Goal: Information Seeking & Learning: Find specific page/section

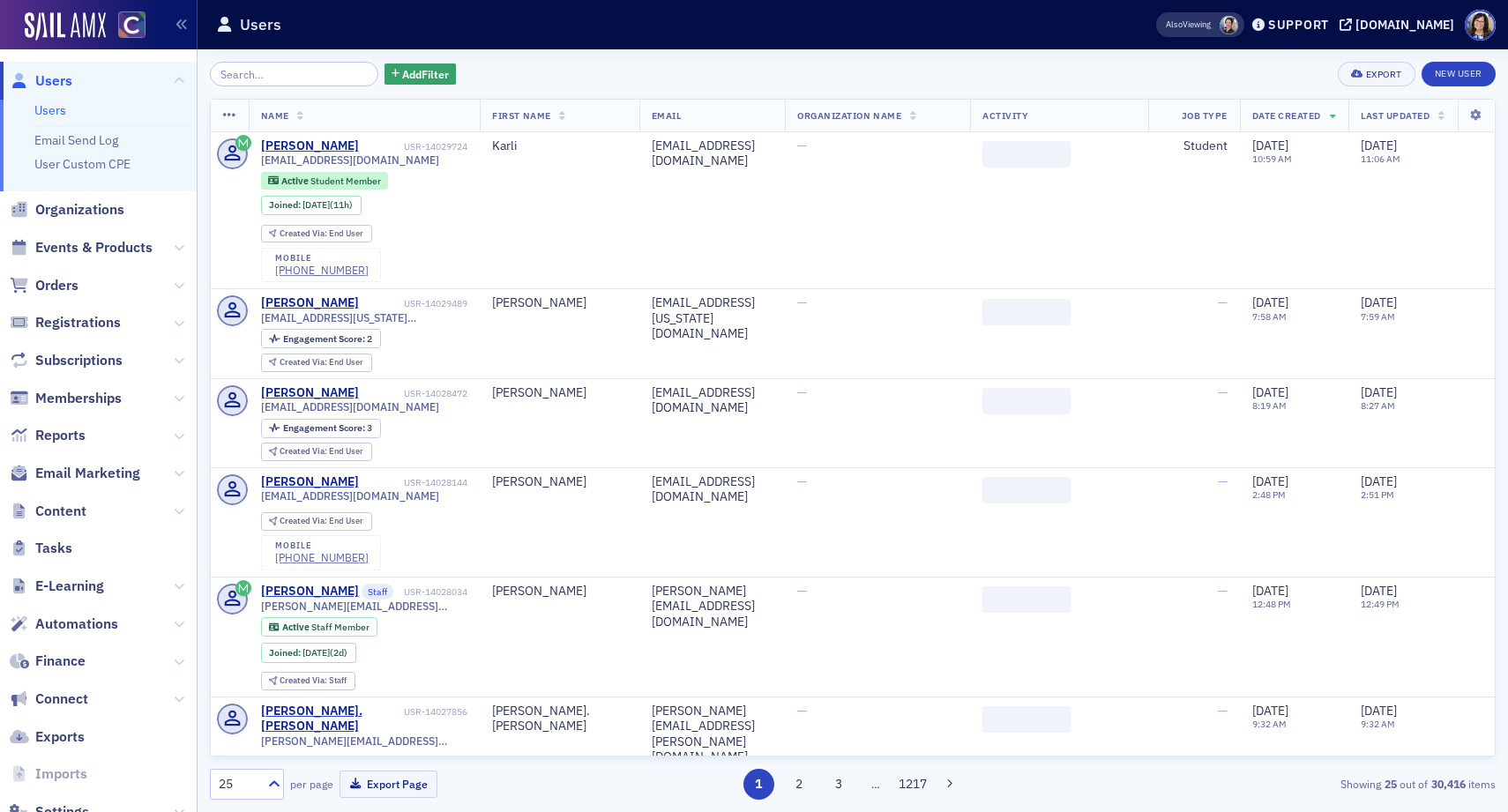
click at [317, 73] on input "search" at bounding box center [294, 74] width 169 height 25
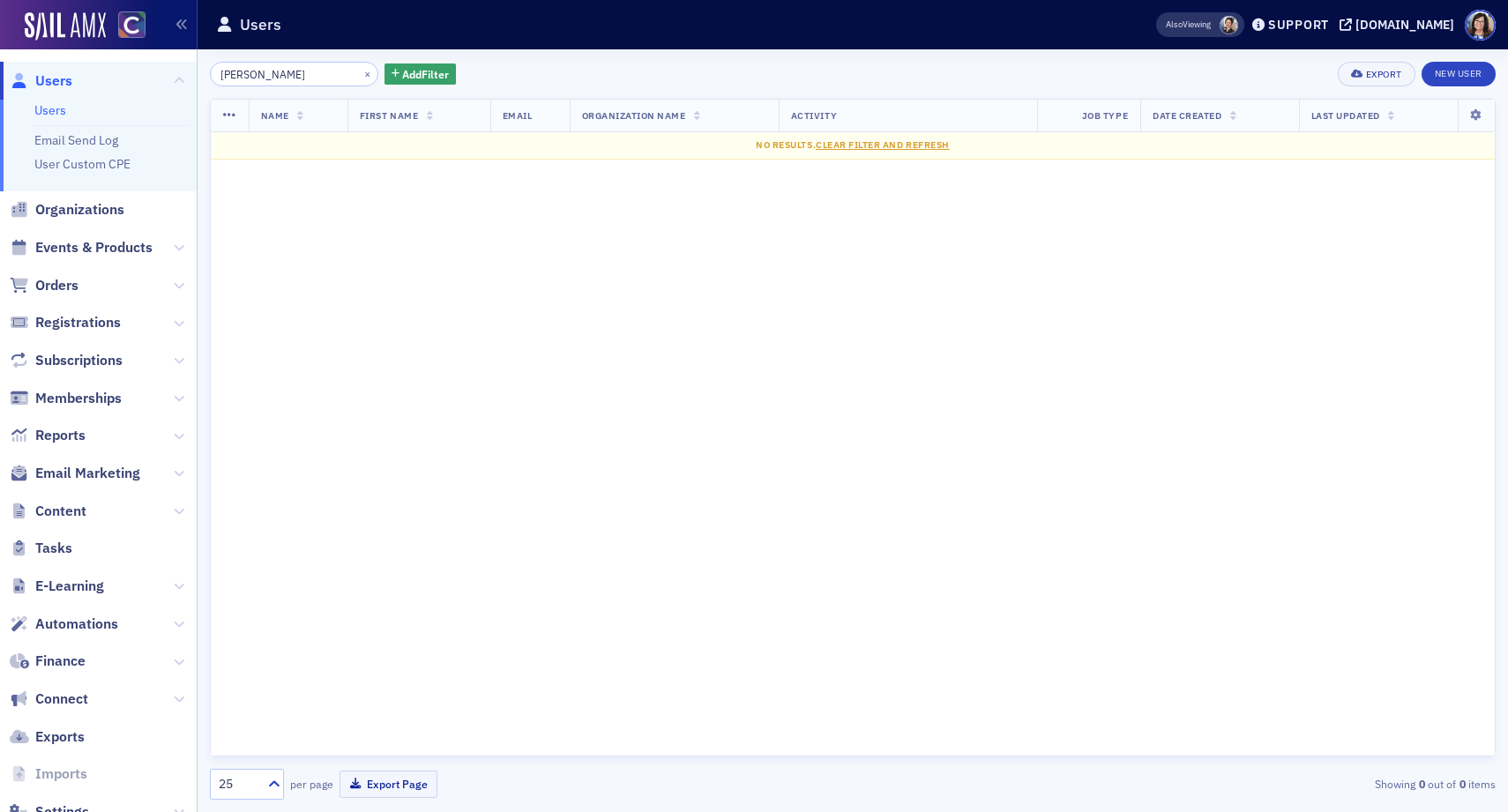
click at [274, 75] on input "Kristiana Morales" at bounding box center [294, 74] width 169 height 25
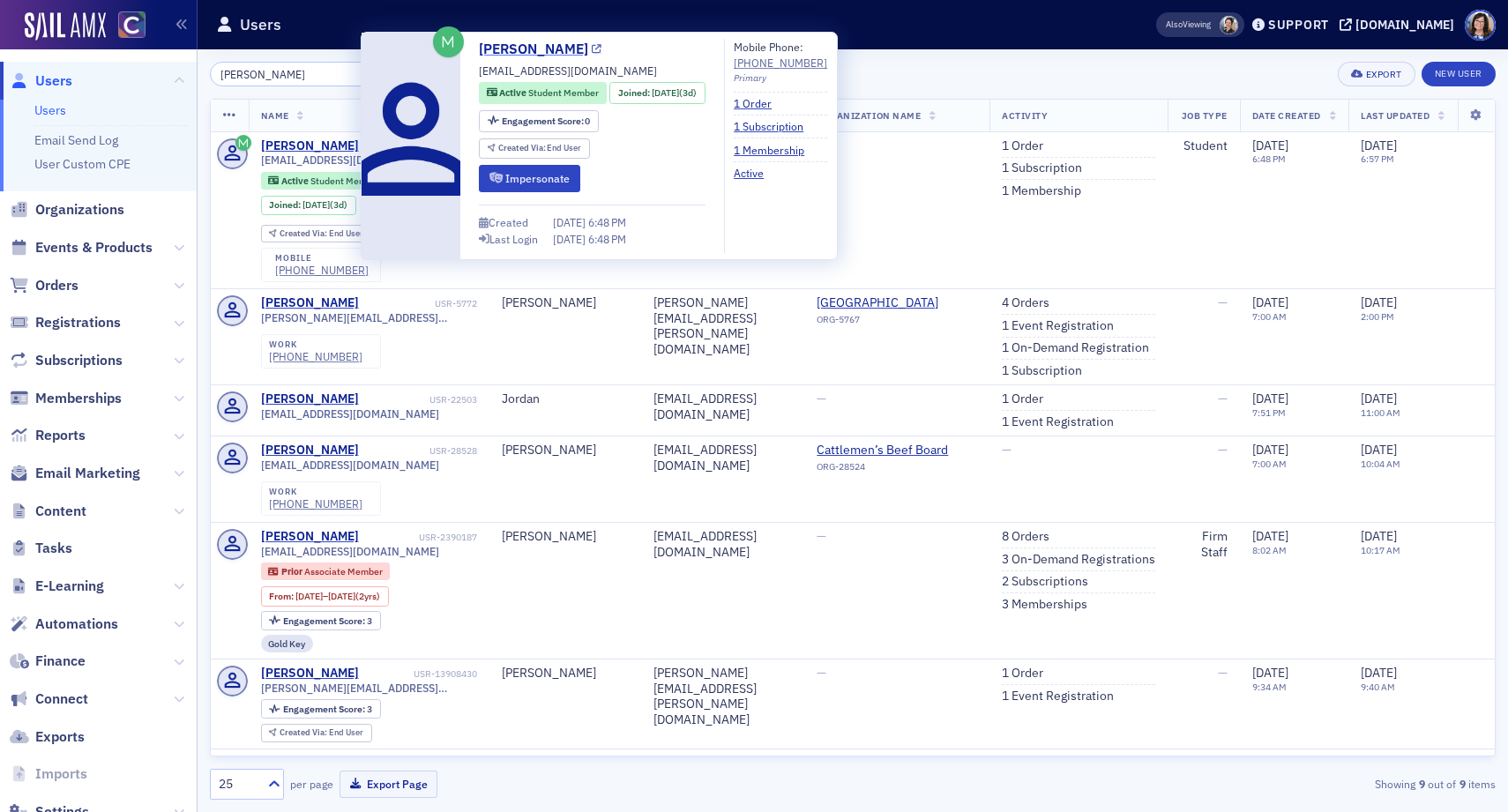
type input "[PERSON_NAME]"
click at [595, 48] on icon at bounding box center [597, 50] width 10 height 10
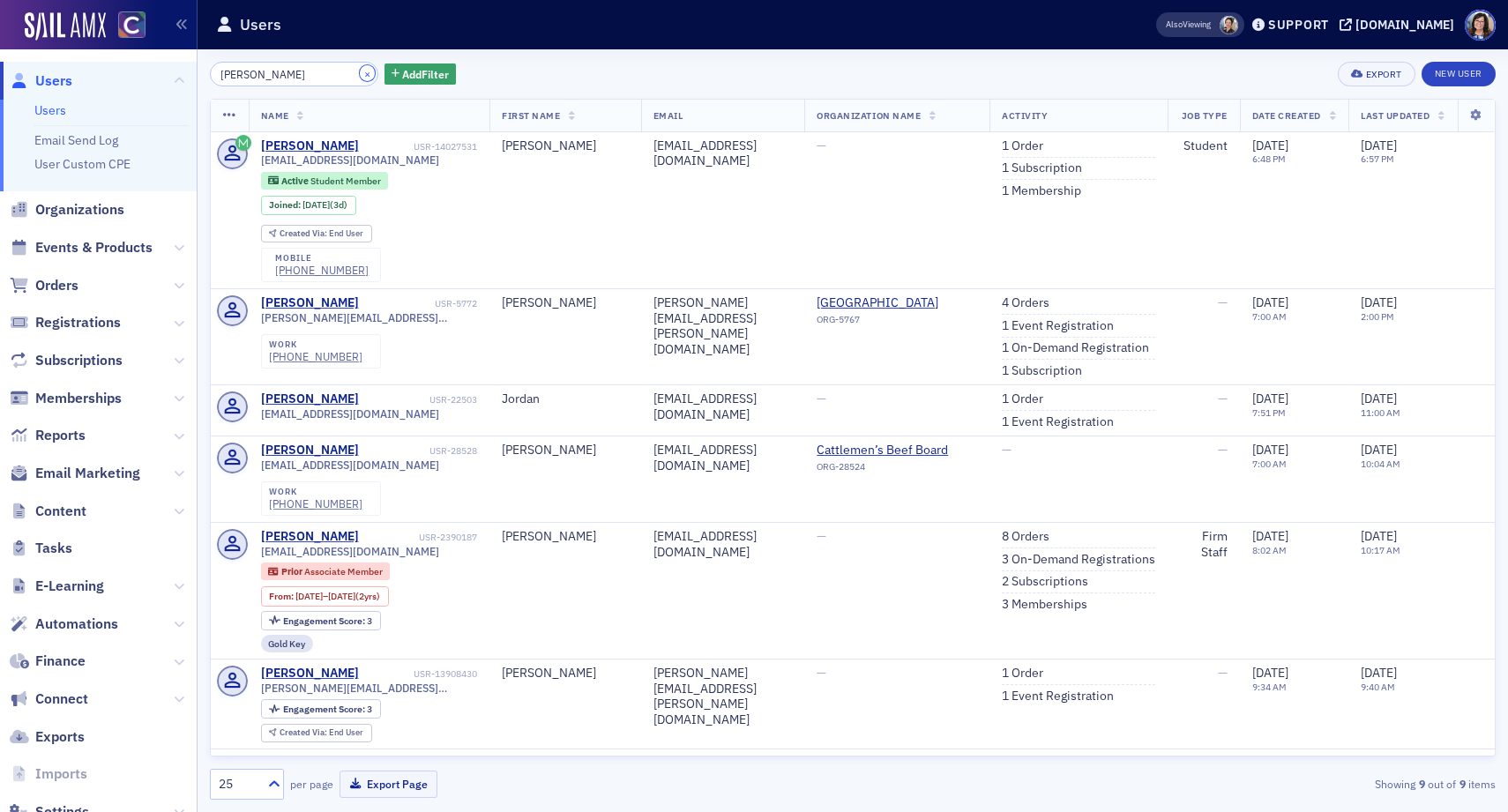
click at [360, 71] on button "×" at bounding box center [368, 73] width 16 height 16
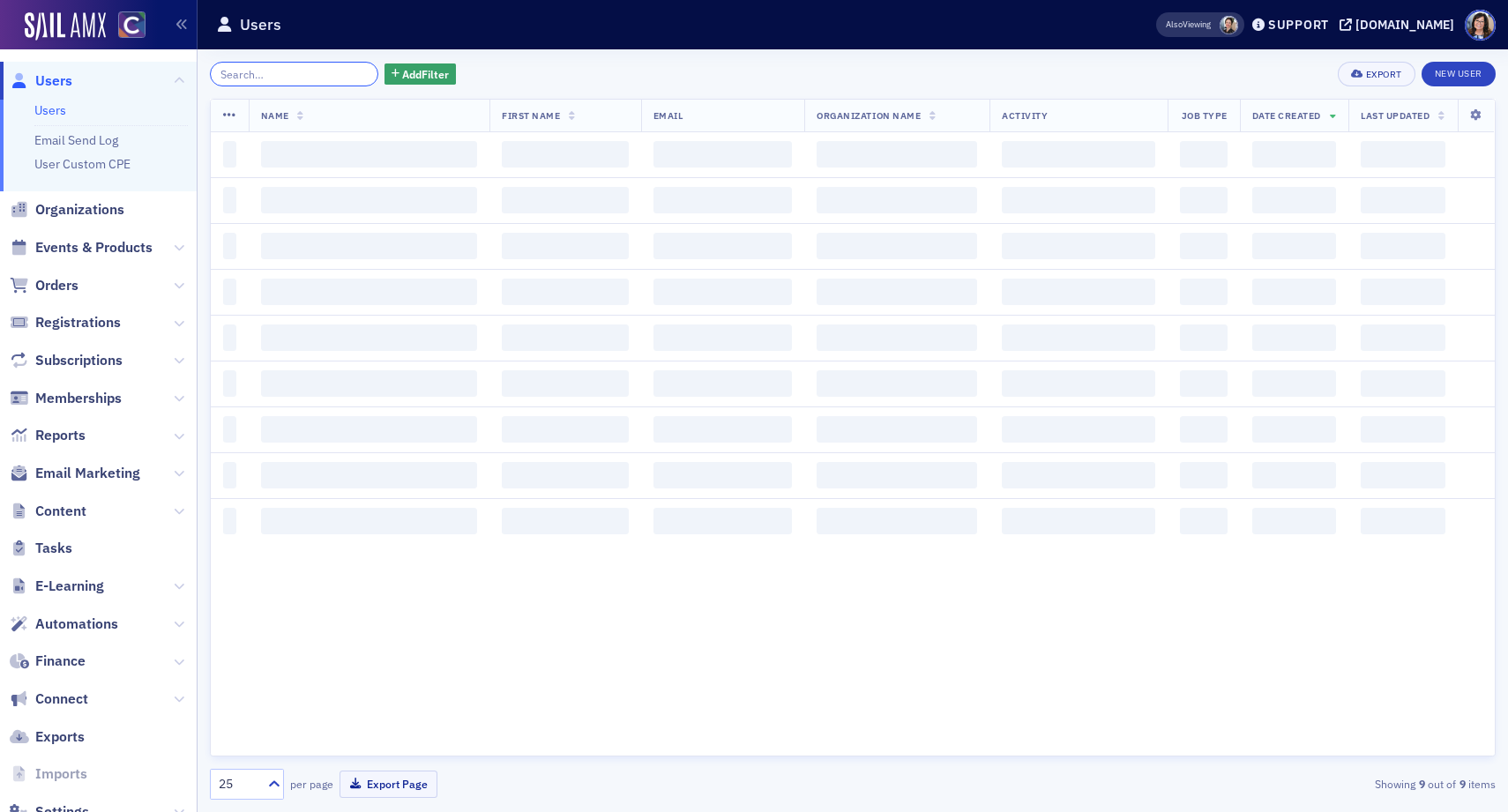
click at [328, 77] on input "search" at bounding box center [294, 74] width 169 height 25
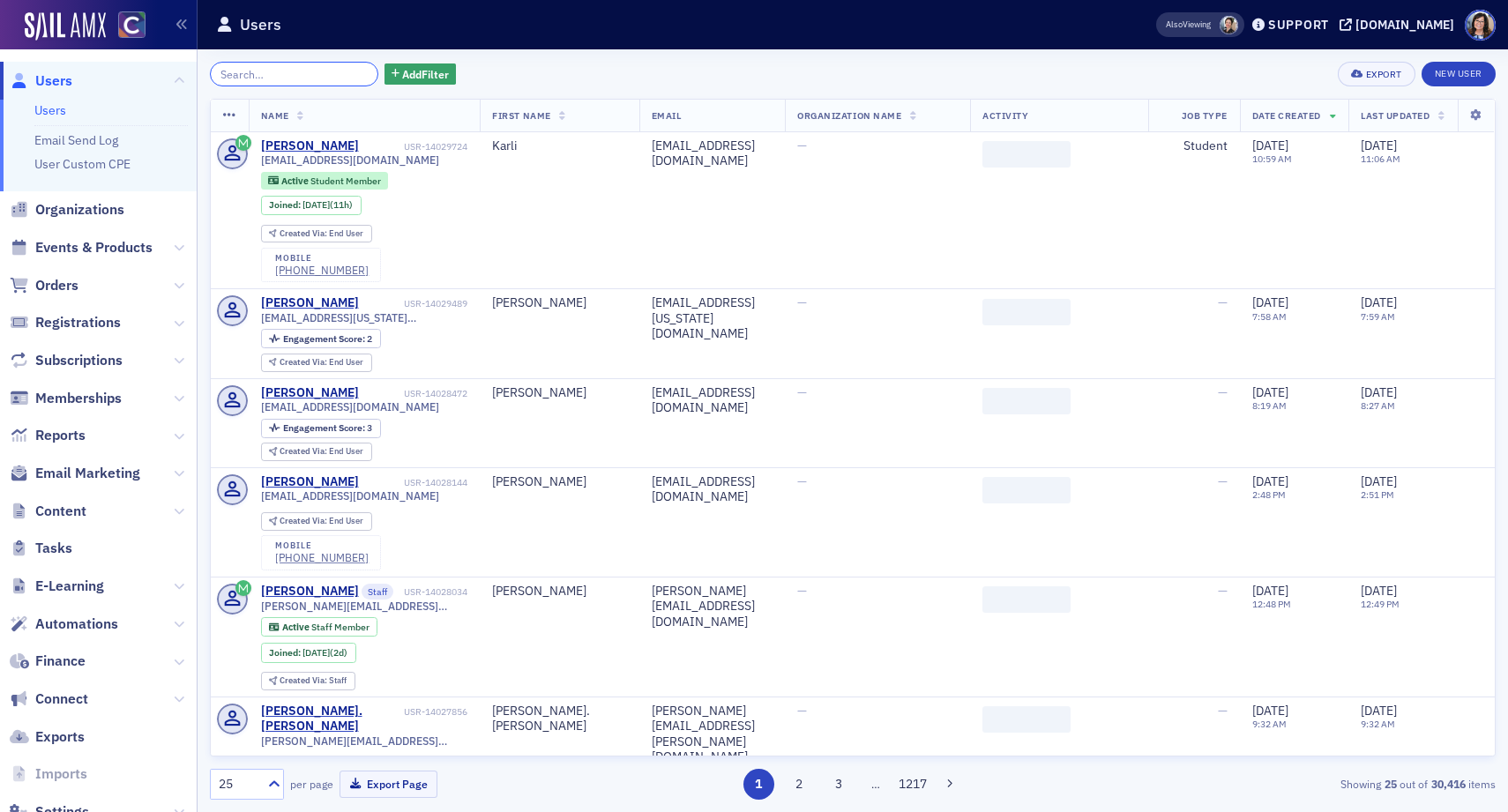
paste input "Kara Kettelkamp"
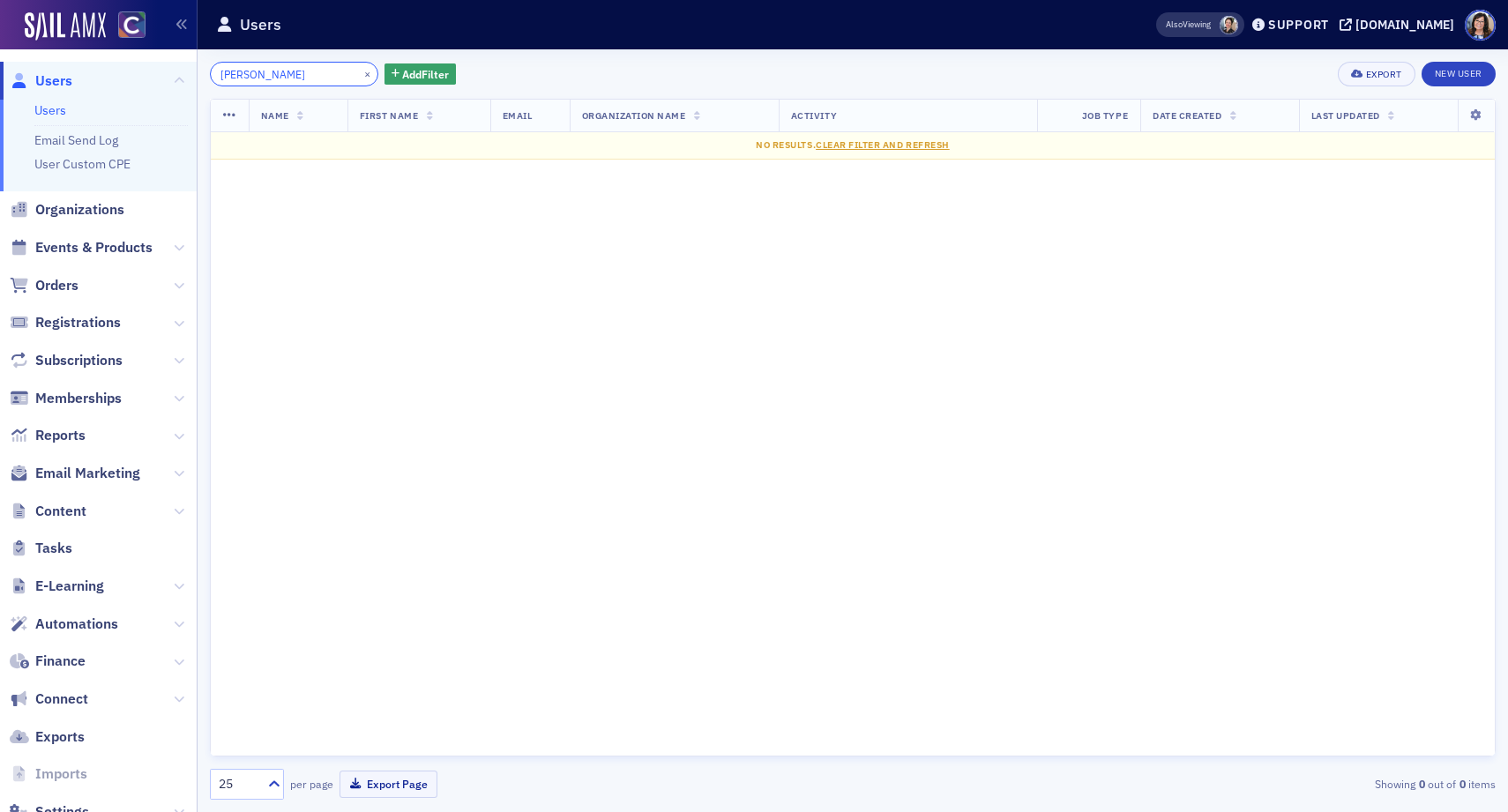
click at [251, 75] on input "Kara Kettelkamp" at bounding box center [294, 74] width 169 height 25
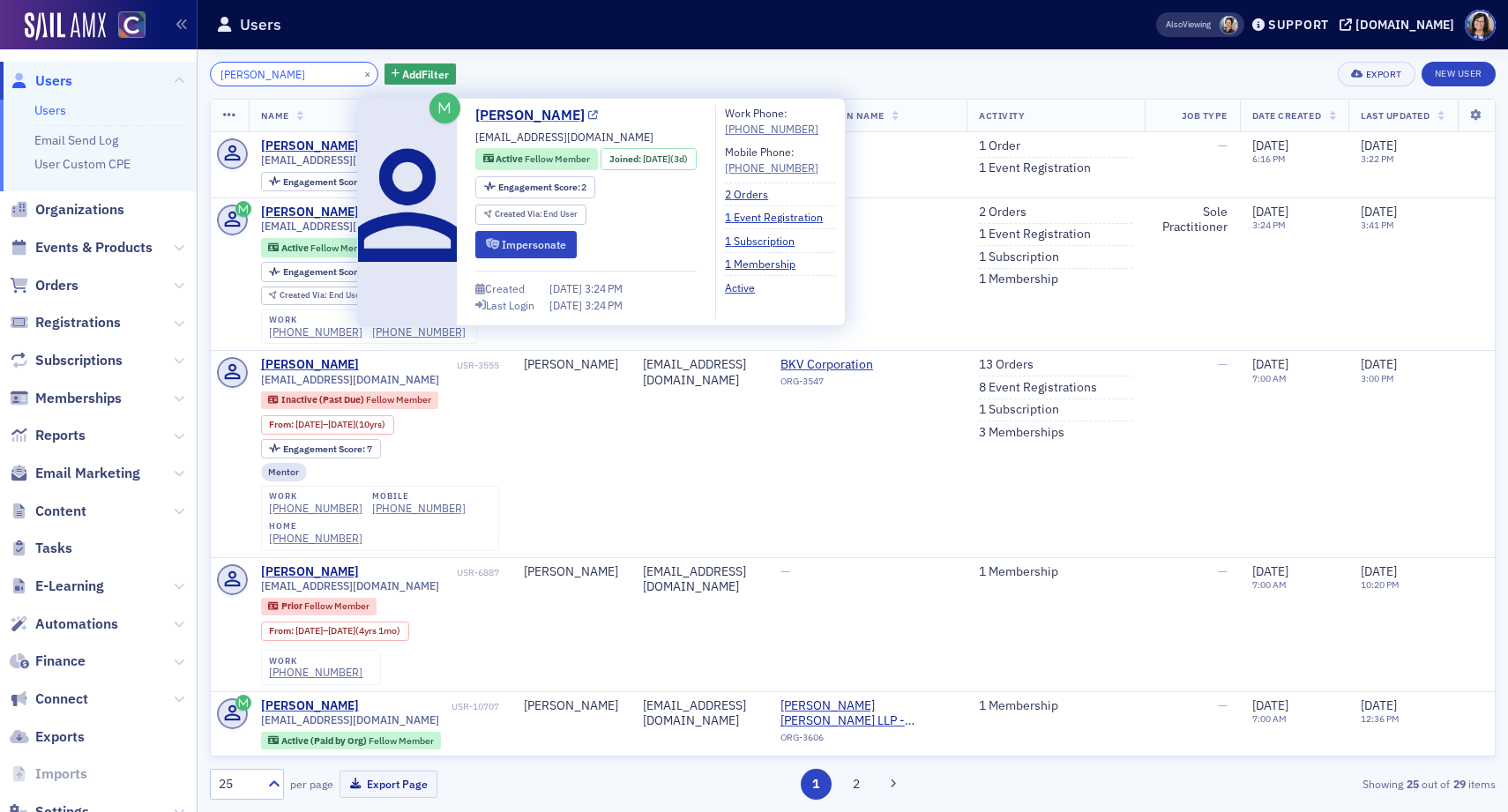
type input "[PERSON_NAME]"
click at [594, 115] on icon at bounding box center [593, 116] width 10 height 10
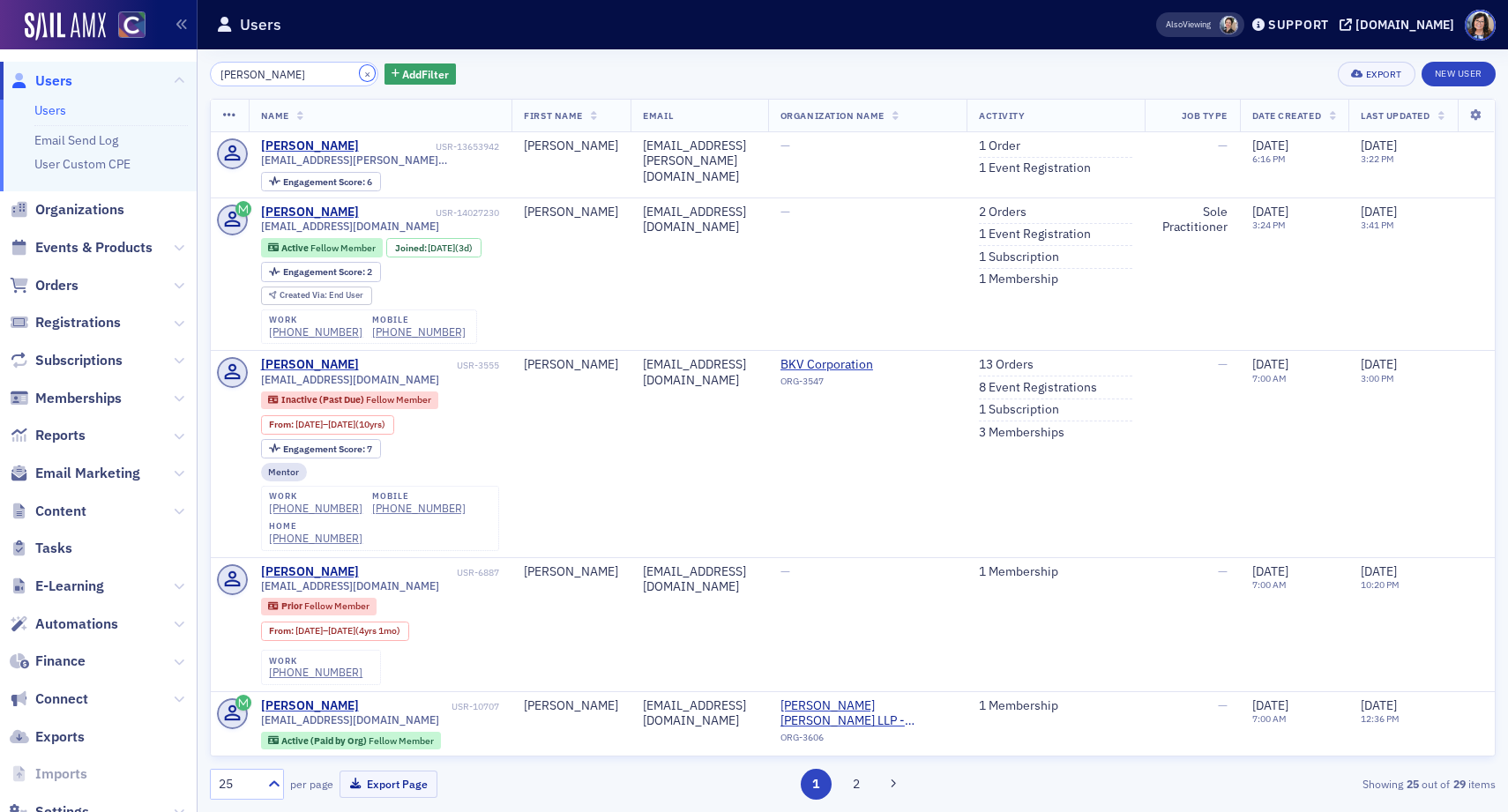
drag, startPoint x: 346, startPoint y: 76, endPoint x: 297, endPoint y: 80, distance: 49.2
click at [360, 77] on button "×" at bounding box center [368, 73] width 16 height 16
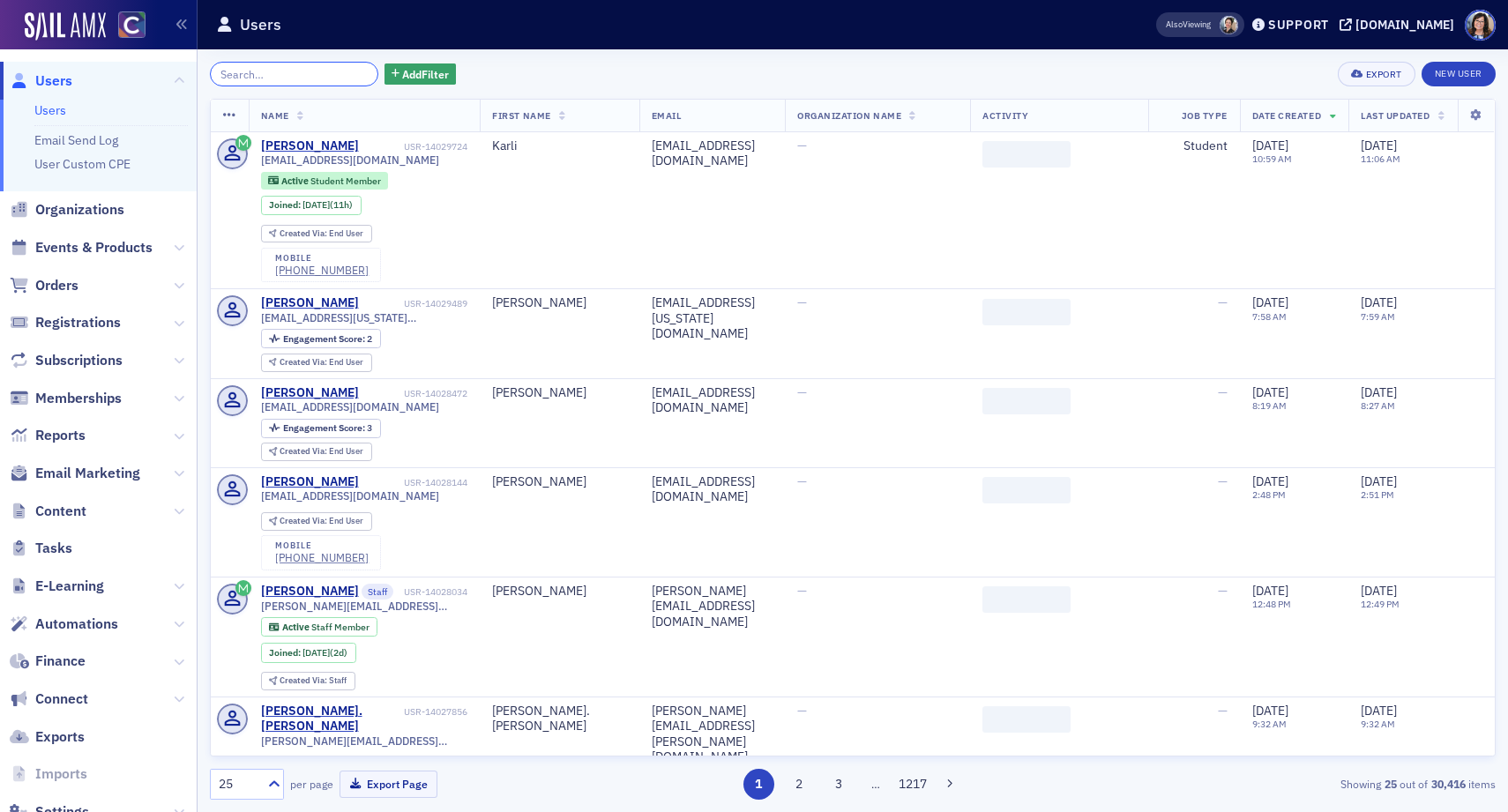
click at [297, 79] on input "search" at bounding box center [294, 74] width 169 height 25
paste input "Hannah Renault"
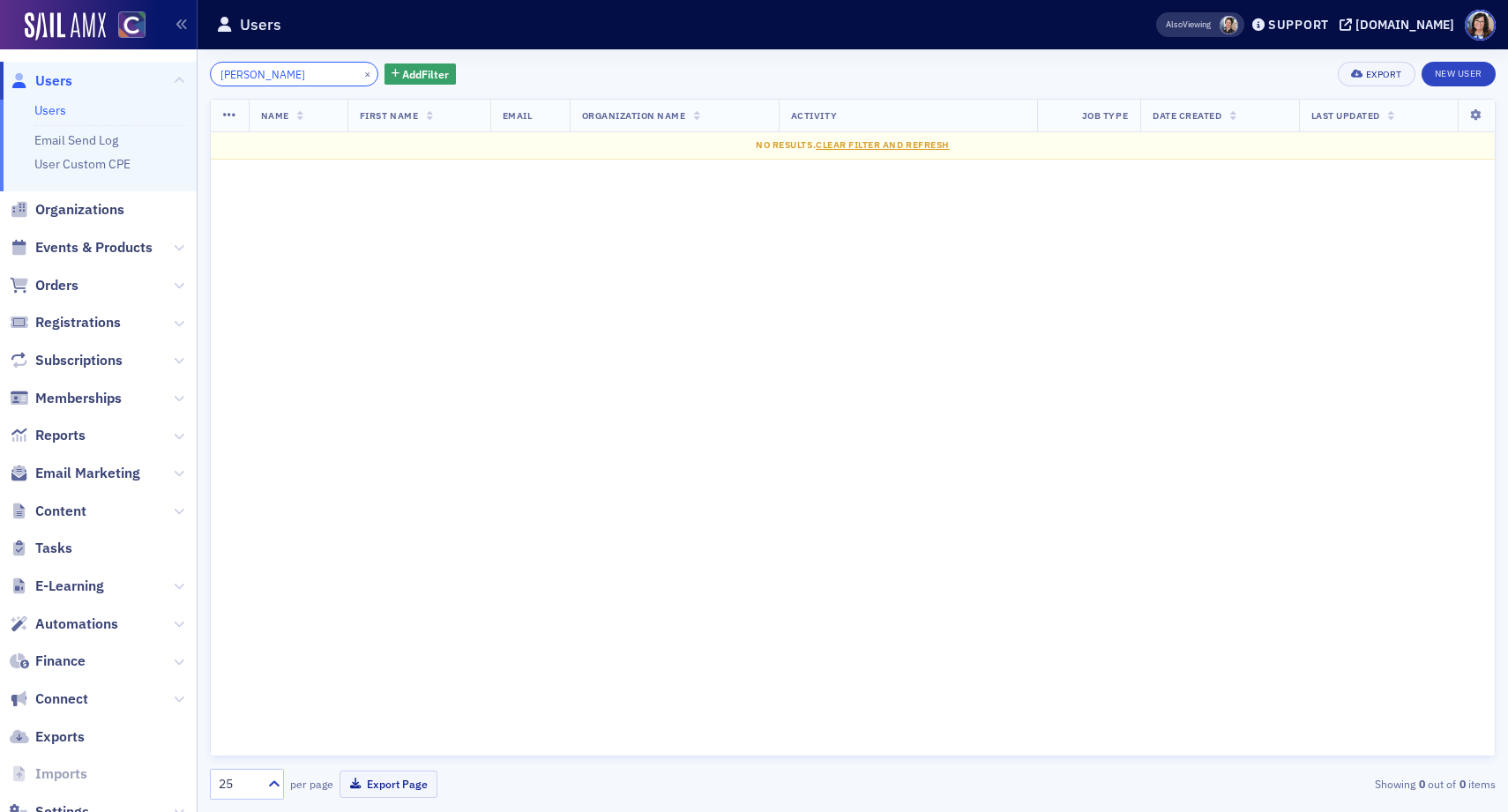
click at [260, 75] on input "Hannah Renault" at bounding box center [294, 74] width 169 height 25
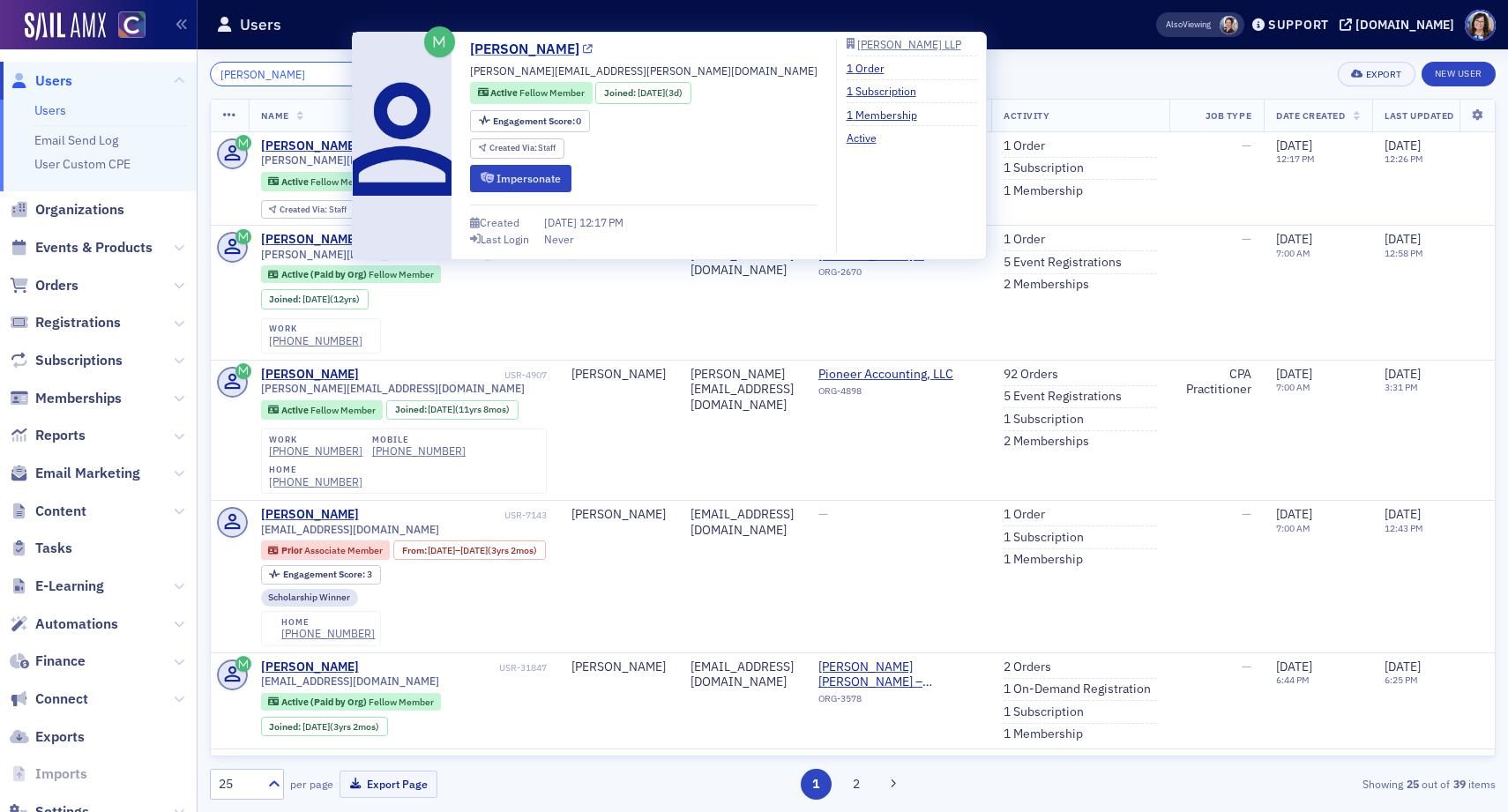
type input "[PERSON_NAME]"
click at [583, 51] on icon at bounding box center [588, 50] width 10 height 10
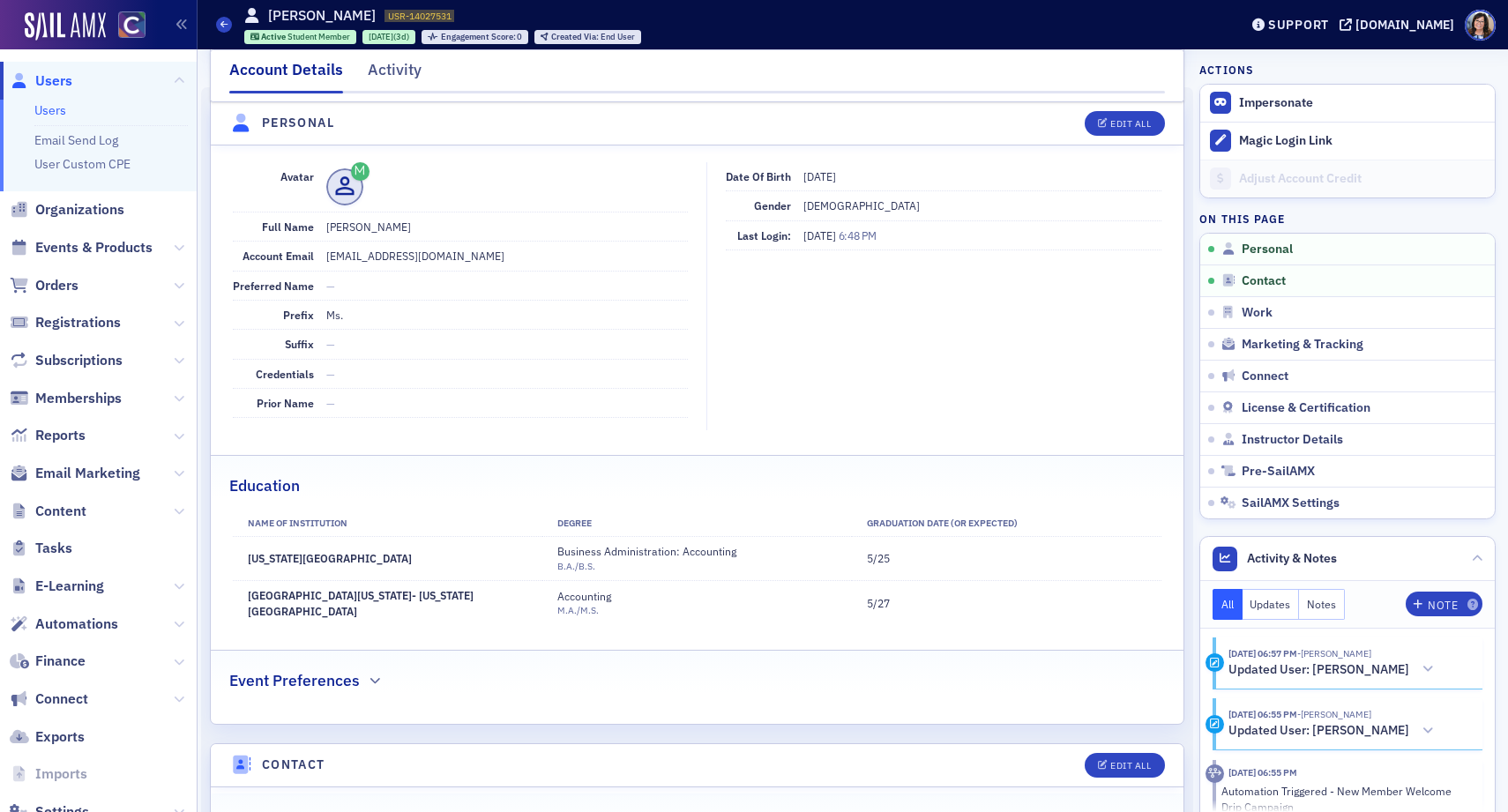
scroll to position [183, 0]
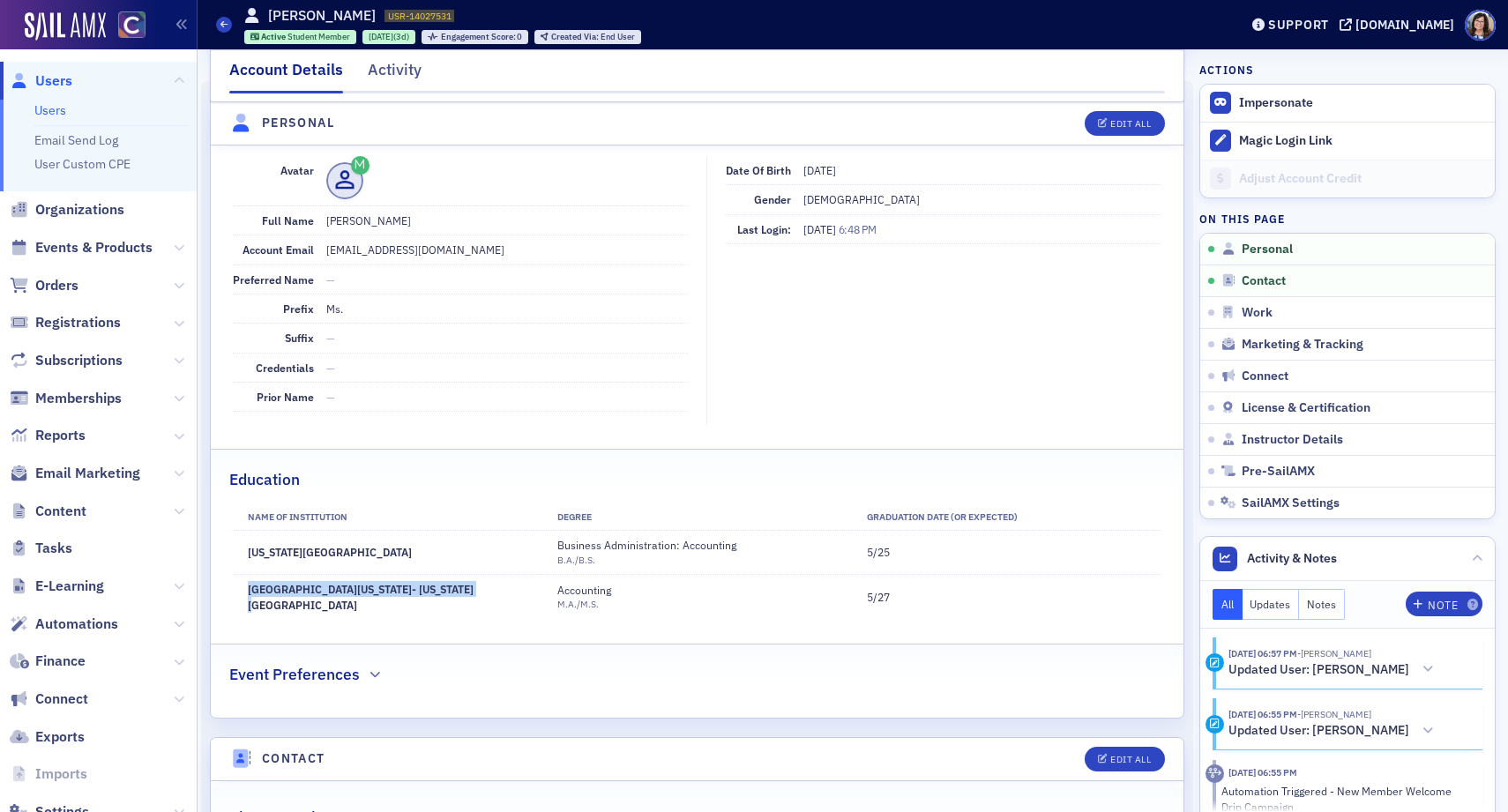
drag, startPoint x: 247, startPoint y: 596, endPoint x: 458, endPoint y: 597, distance: 211.0
click at [458, 597] on td "[GEOGRAPHIC_DATA][US_STATE]- [US_STATE][GEOGRAPHIC_DATA]" at bounding box center [387, 596] width 309 height 45
copy td "[GEOGRAPHIC_DATA][US_STATE]- [US_STATE][GEOGRAPHIC_DATA]"
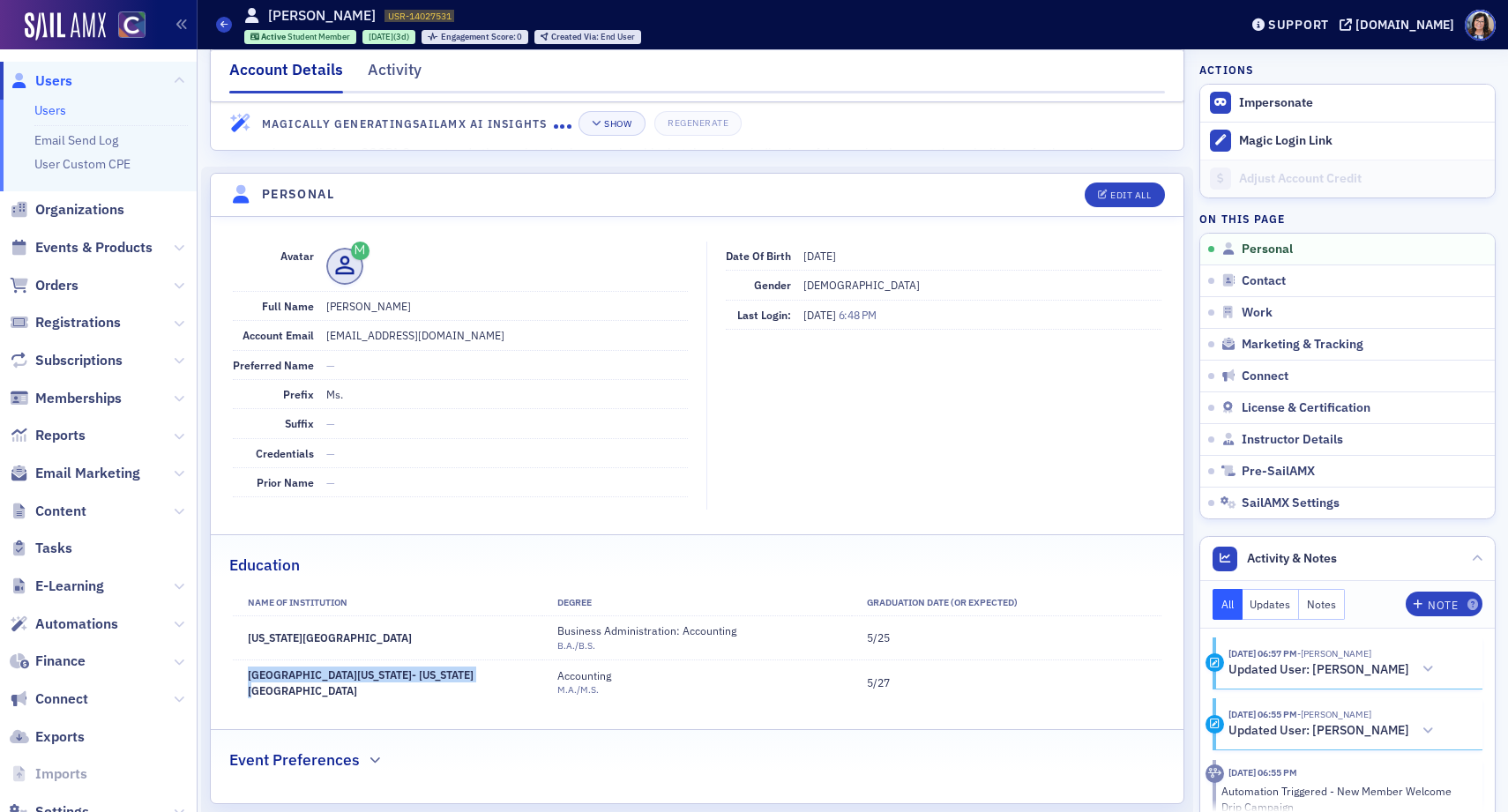
scroll to position [0, 0]
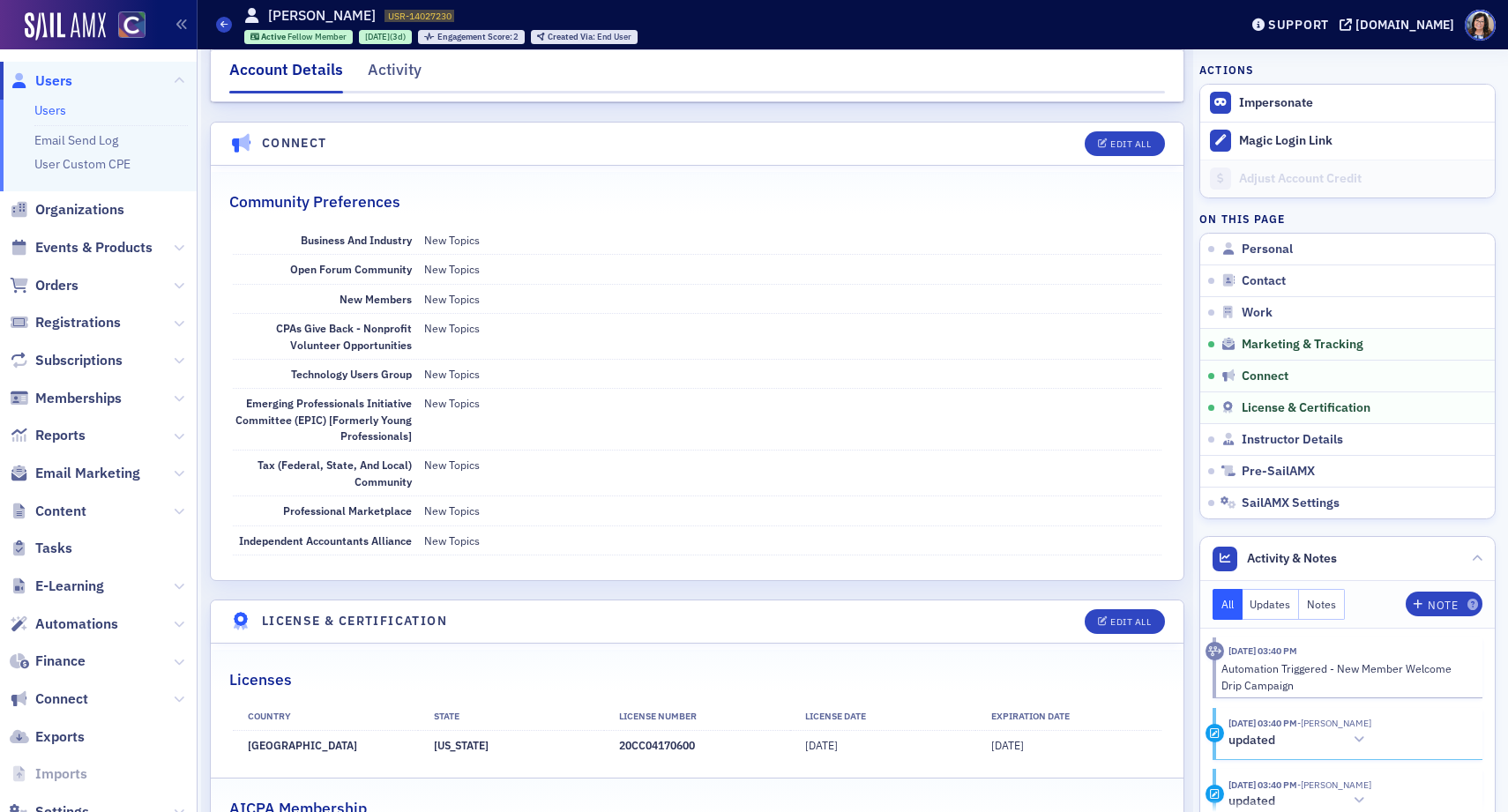
scroll to position [2734, 0]
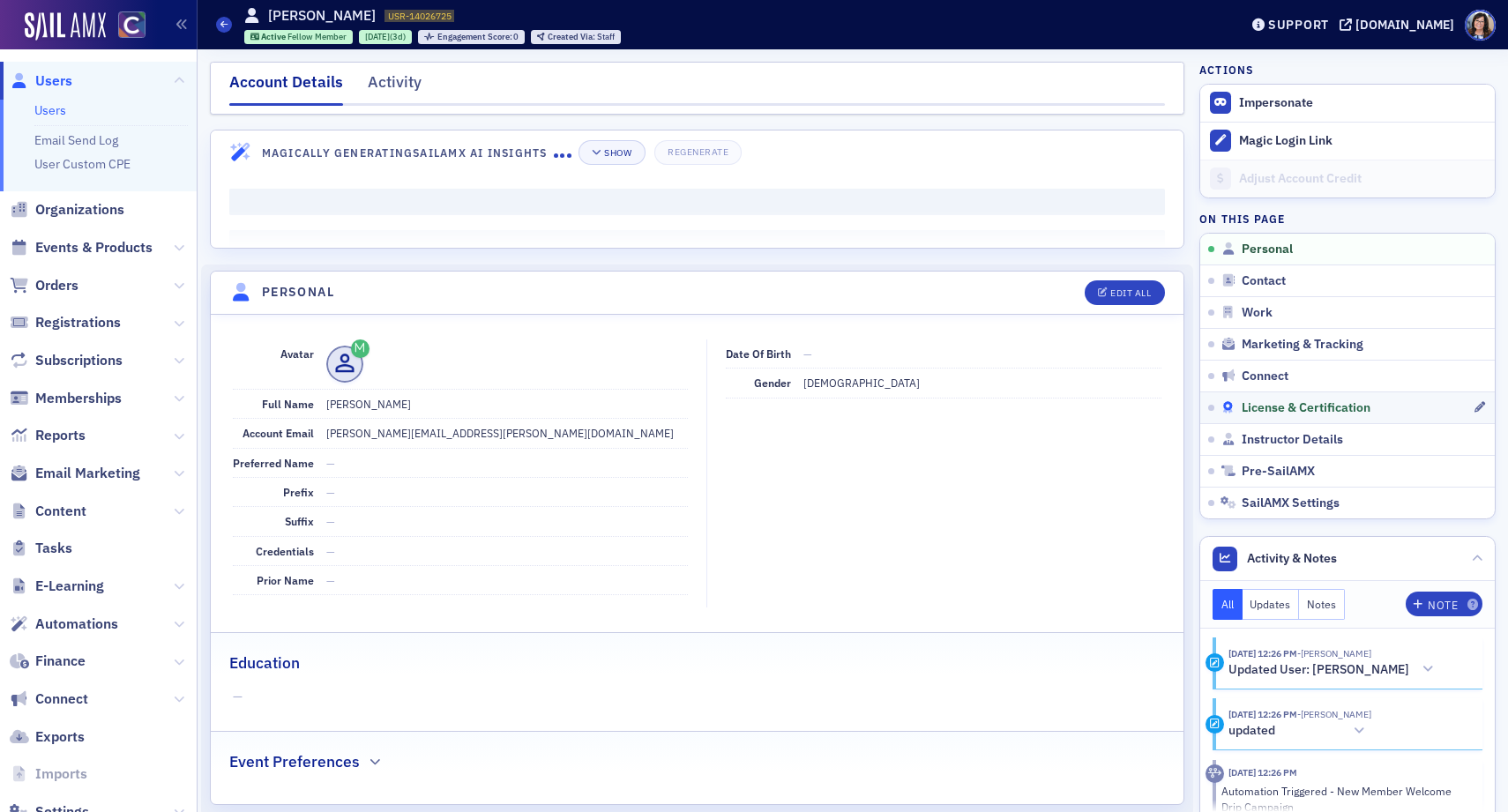
click at [1265, 411] on span "License & Certification" at bounding box center [1306, 408] width 128 height 16
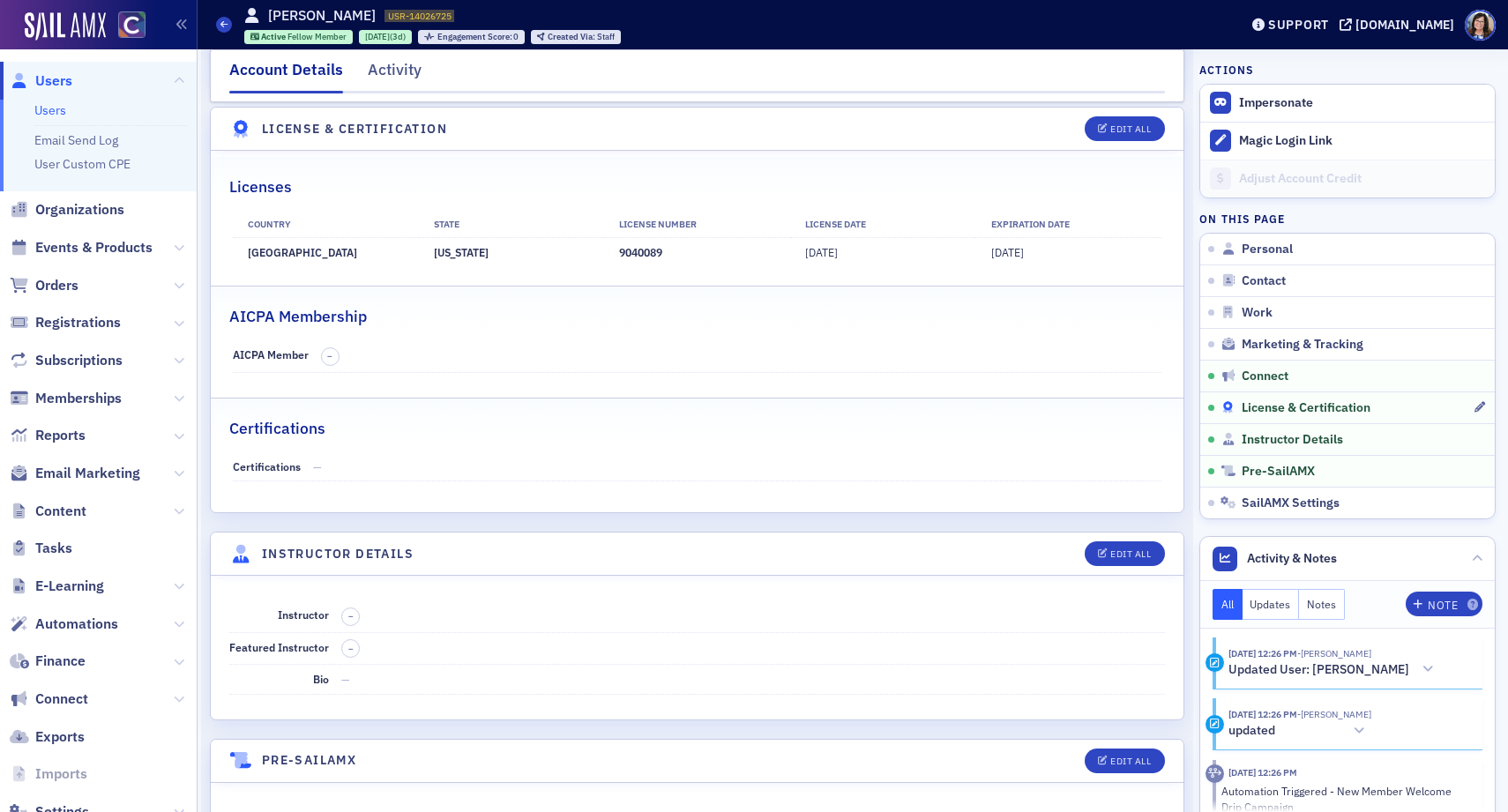
scroll to position [3142, 0]
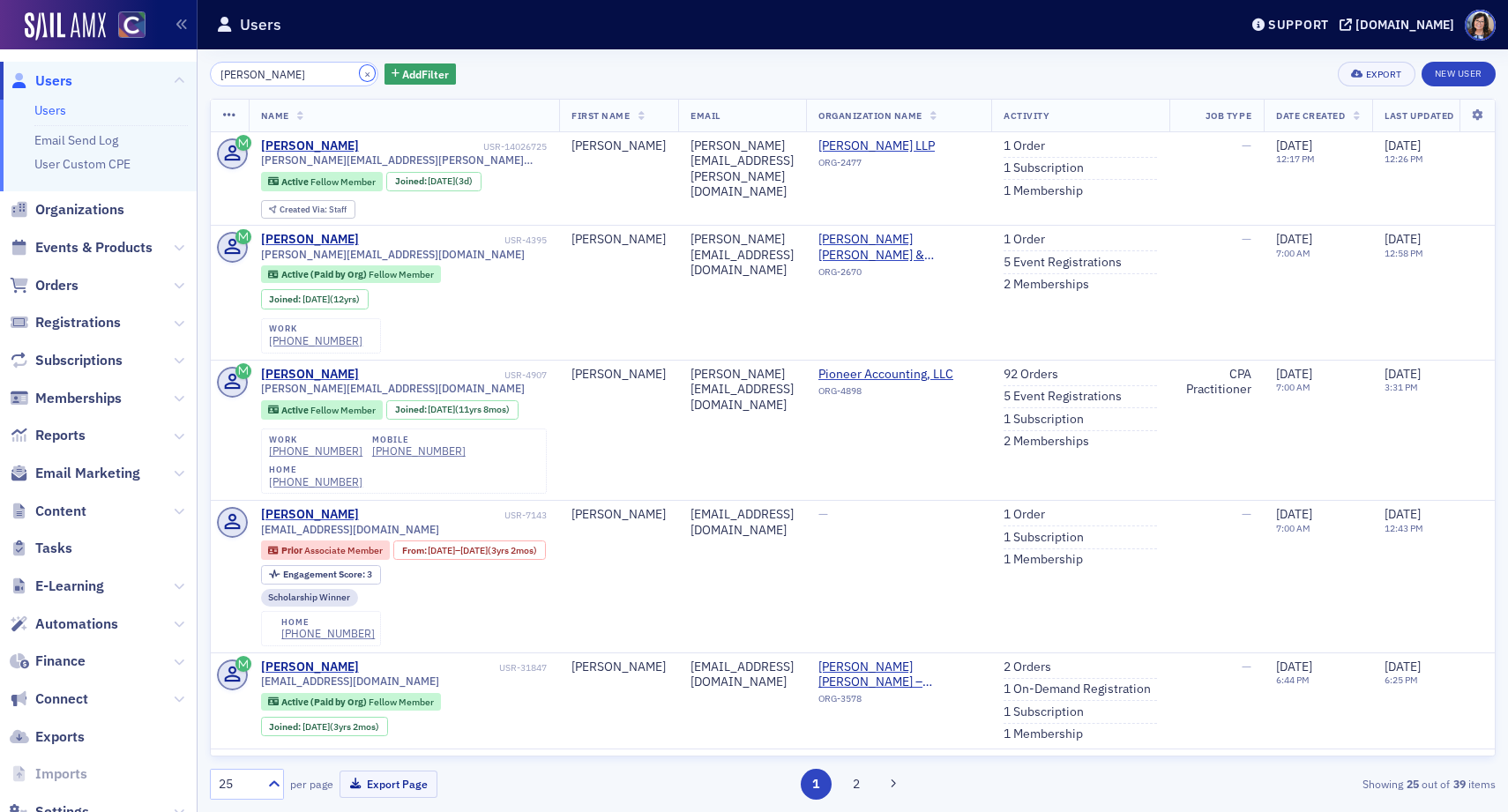
drag, startPoint x: 343, startPoint y: 75, endPoint x: 286, endPoint y: 74, distance: 57.0
click at [360, 75] on button "×" at bounding box center [368, 73] width 16 height 16
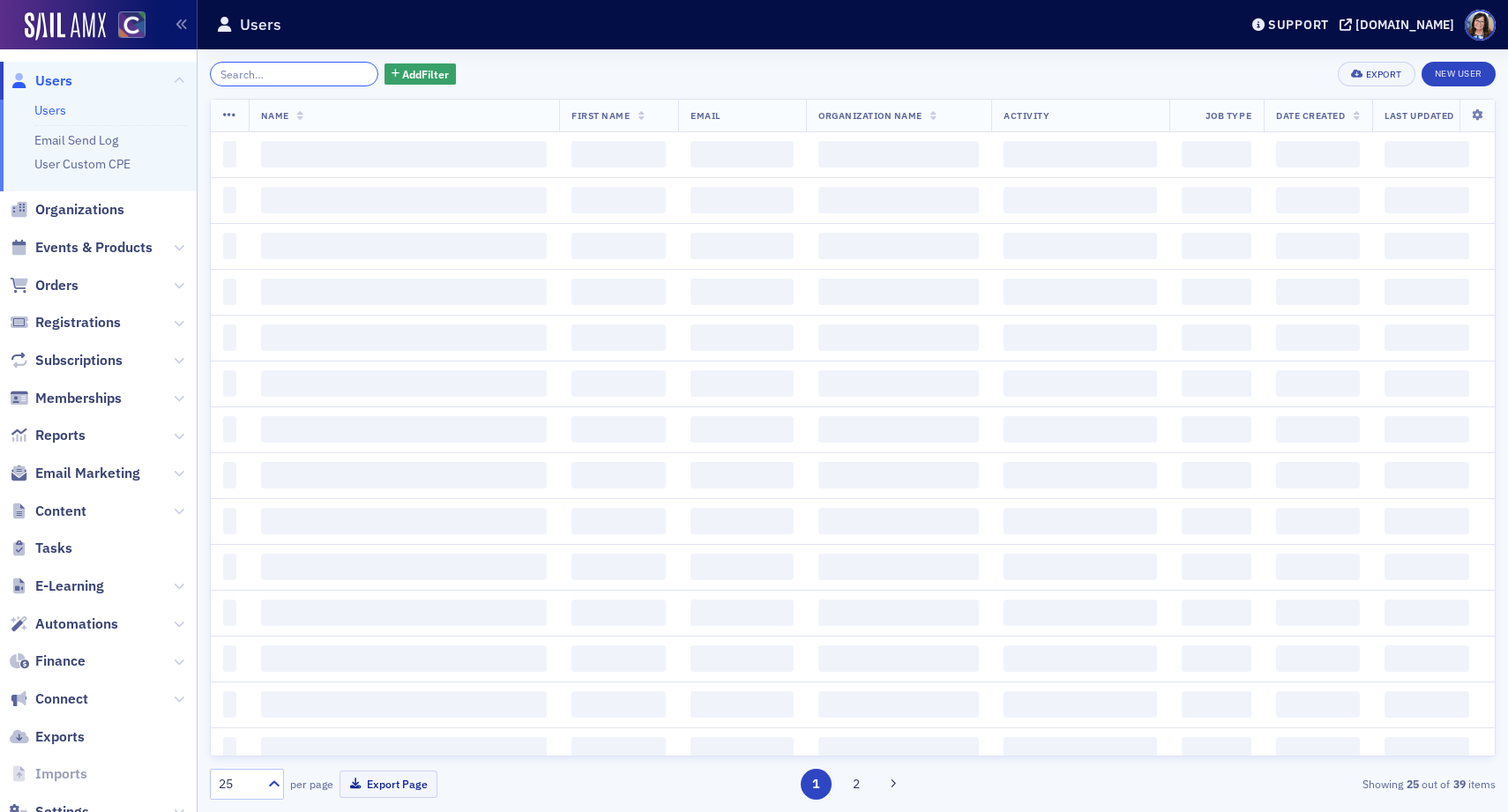
click at [286, 74] on input "search" at bounding box center [294, 74] width 169 height 25
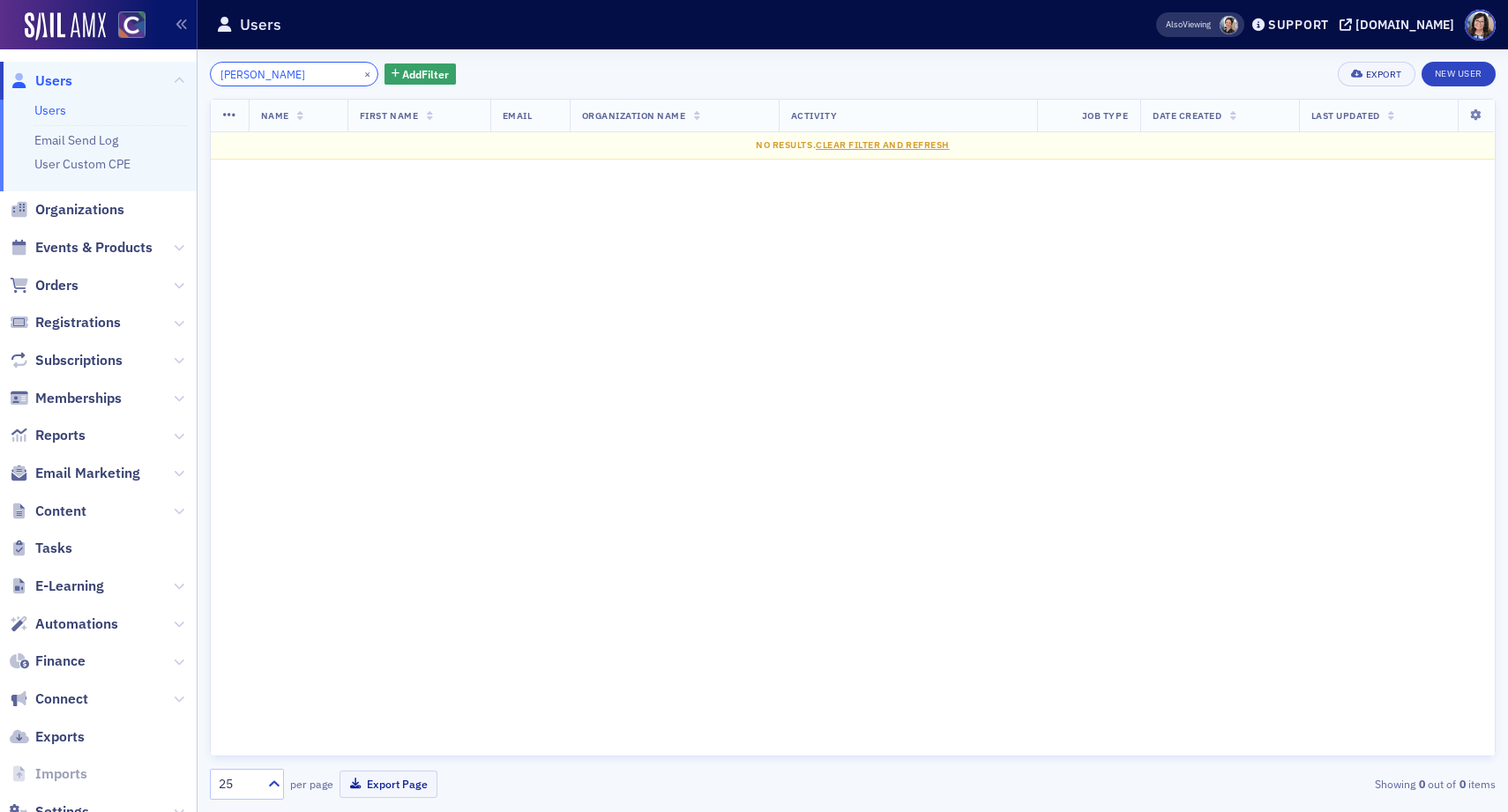
click at [262, 77] on input "Robert Murdock" at bounding box center [294, 74] width 169 height 25
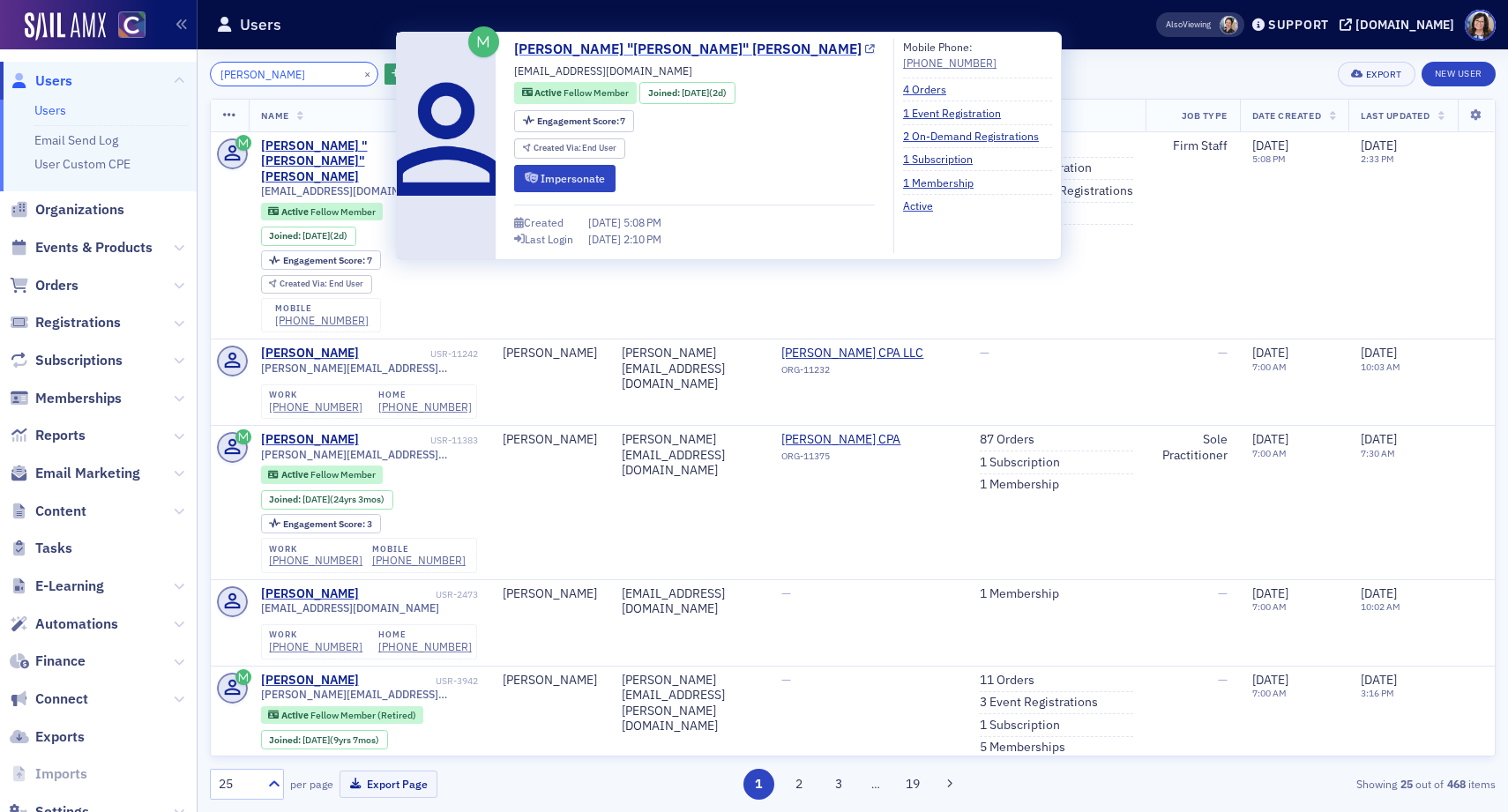
type input "Robert Murdock"
click at [865, 51] on icon at bounding box center [870, 50] width 10 height 10
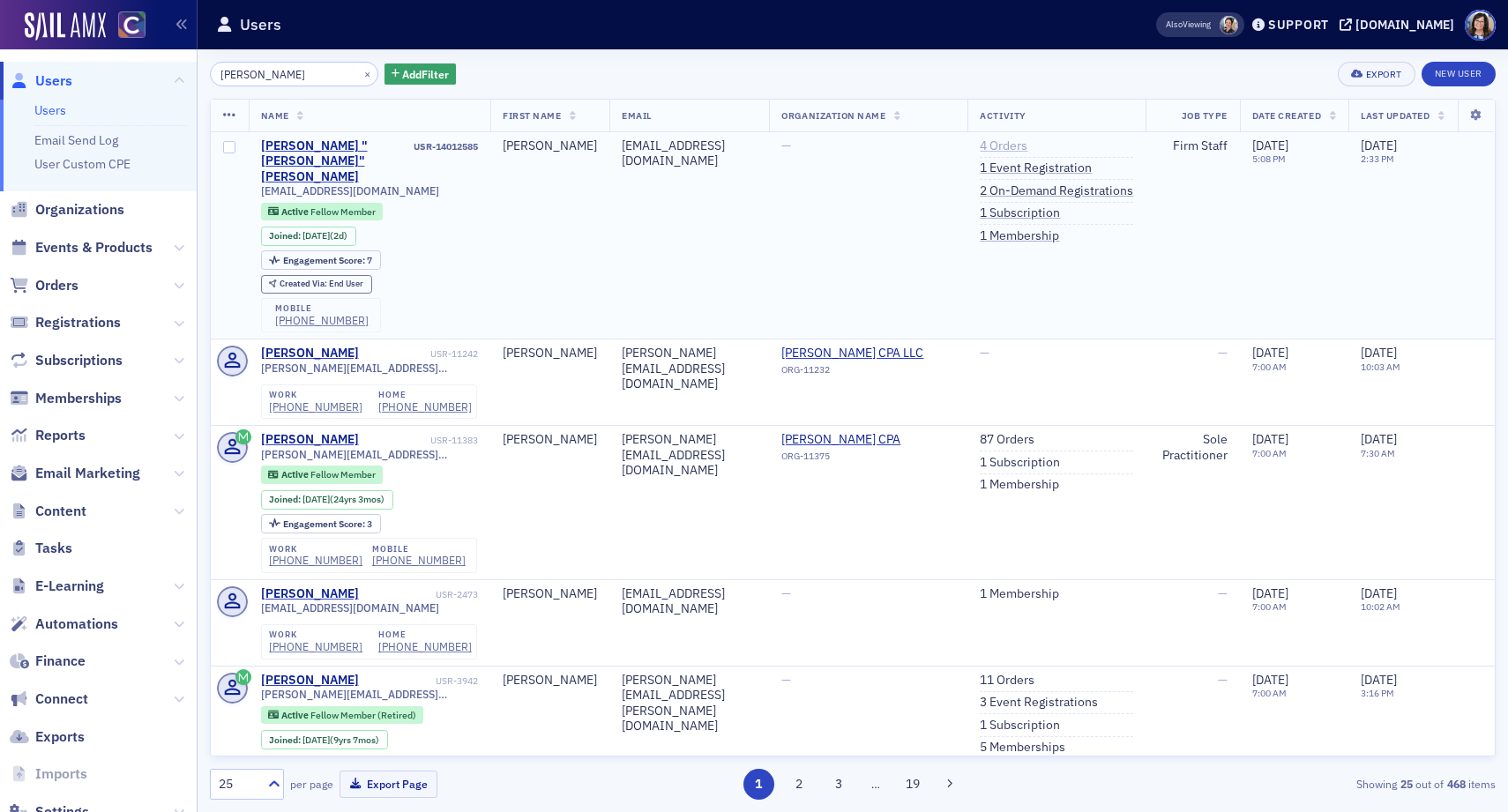
click at [1017, 147] on link "4 Orders" at bounding box center [1004, 147] width 48 height 16
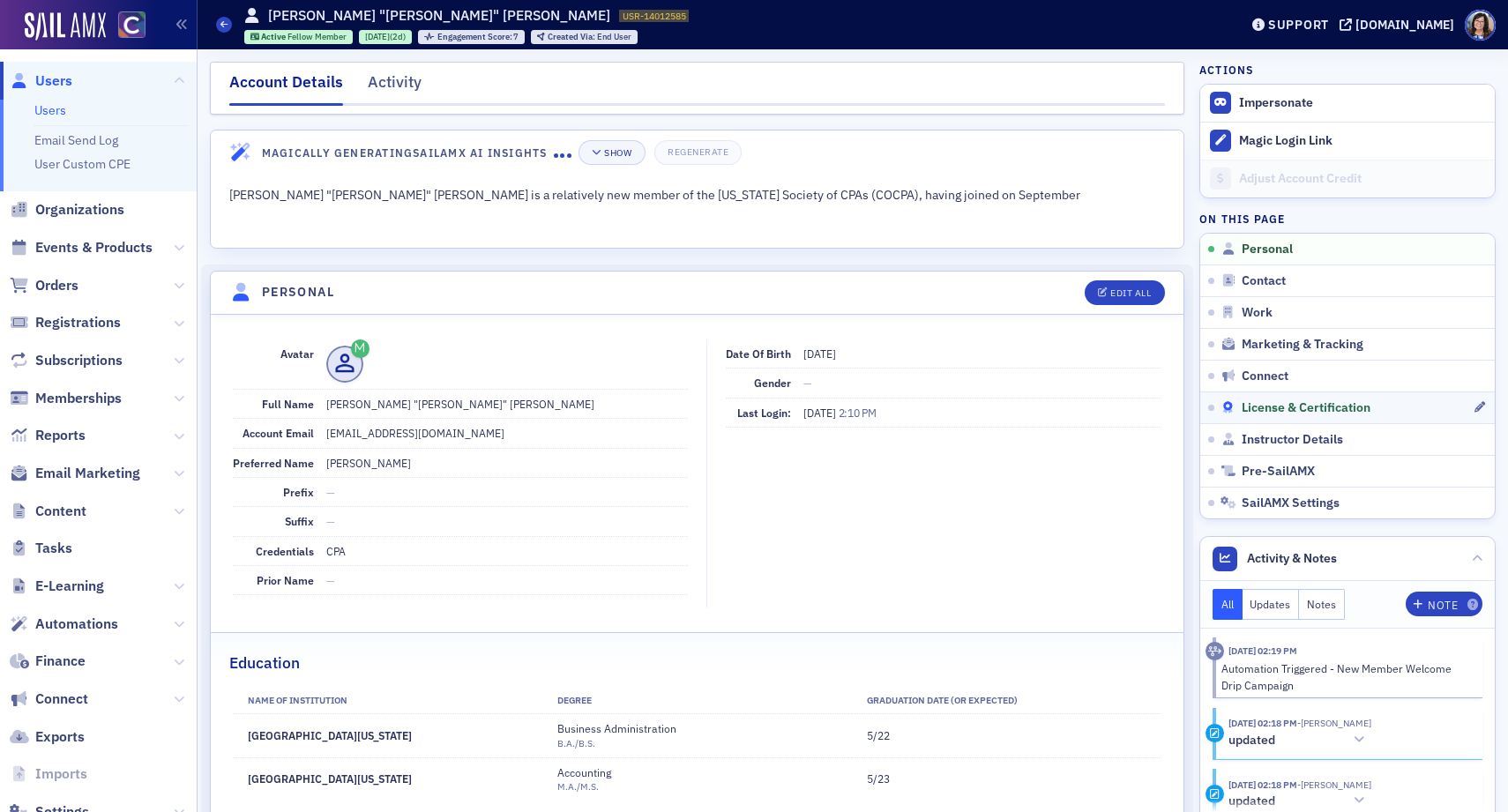
click at [1288, 408] on span "License & Certification" at bounding box center [1306, 408] width 128 height 16
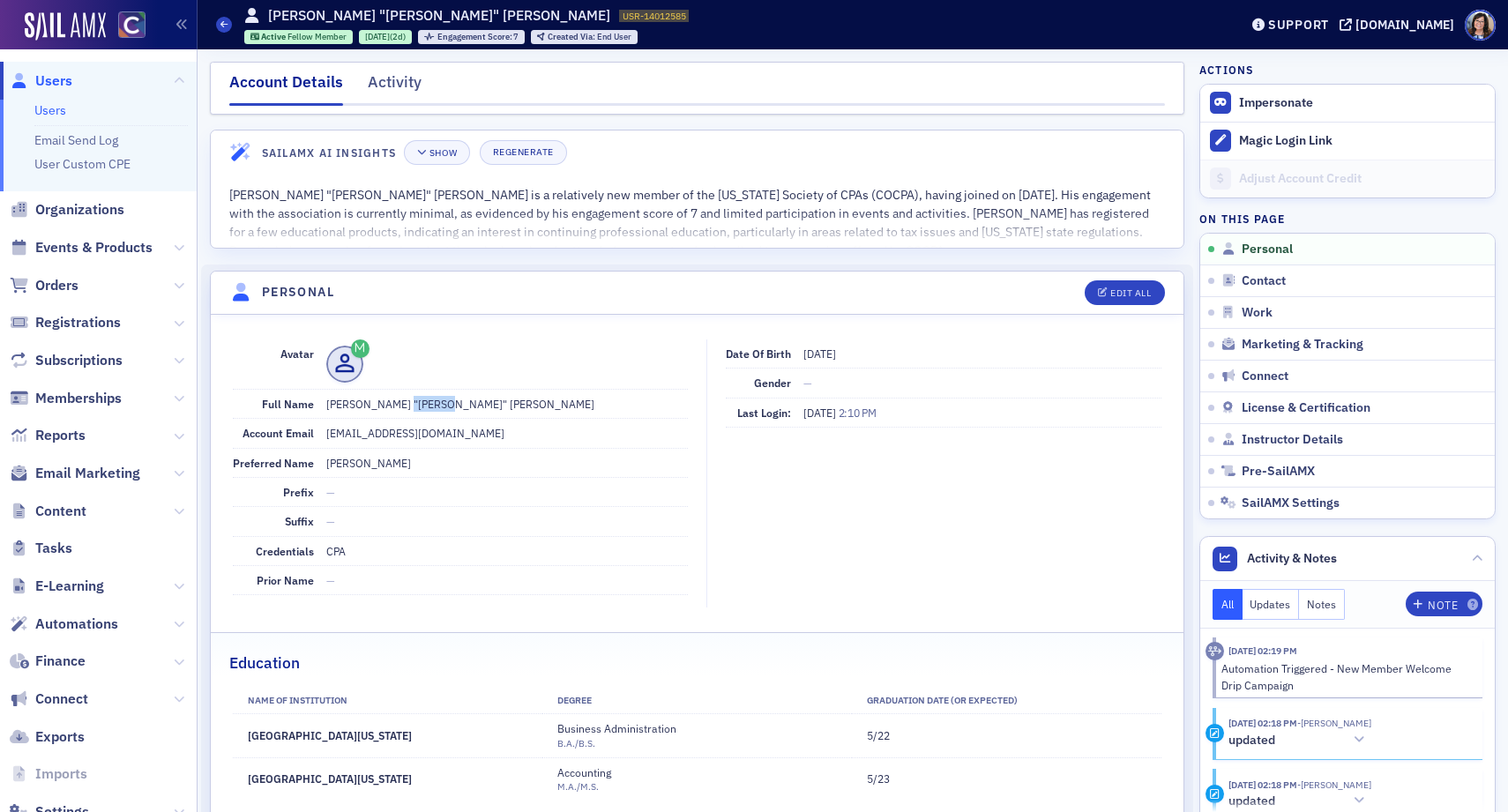
drag, startPoint x: 397, startPoint y: 407, endPoint x: 443, endPoint y: 405, distance: 46.0
click at [443, 405] on dd "Robert "Rudy" Murdock" at bounding box center [507, 403] width 361 height 28
copy dd "Murdock"
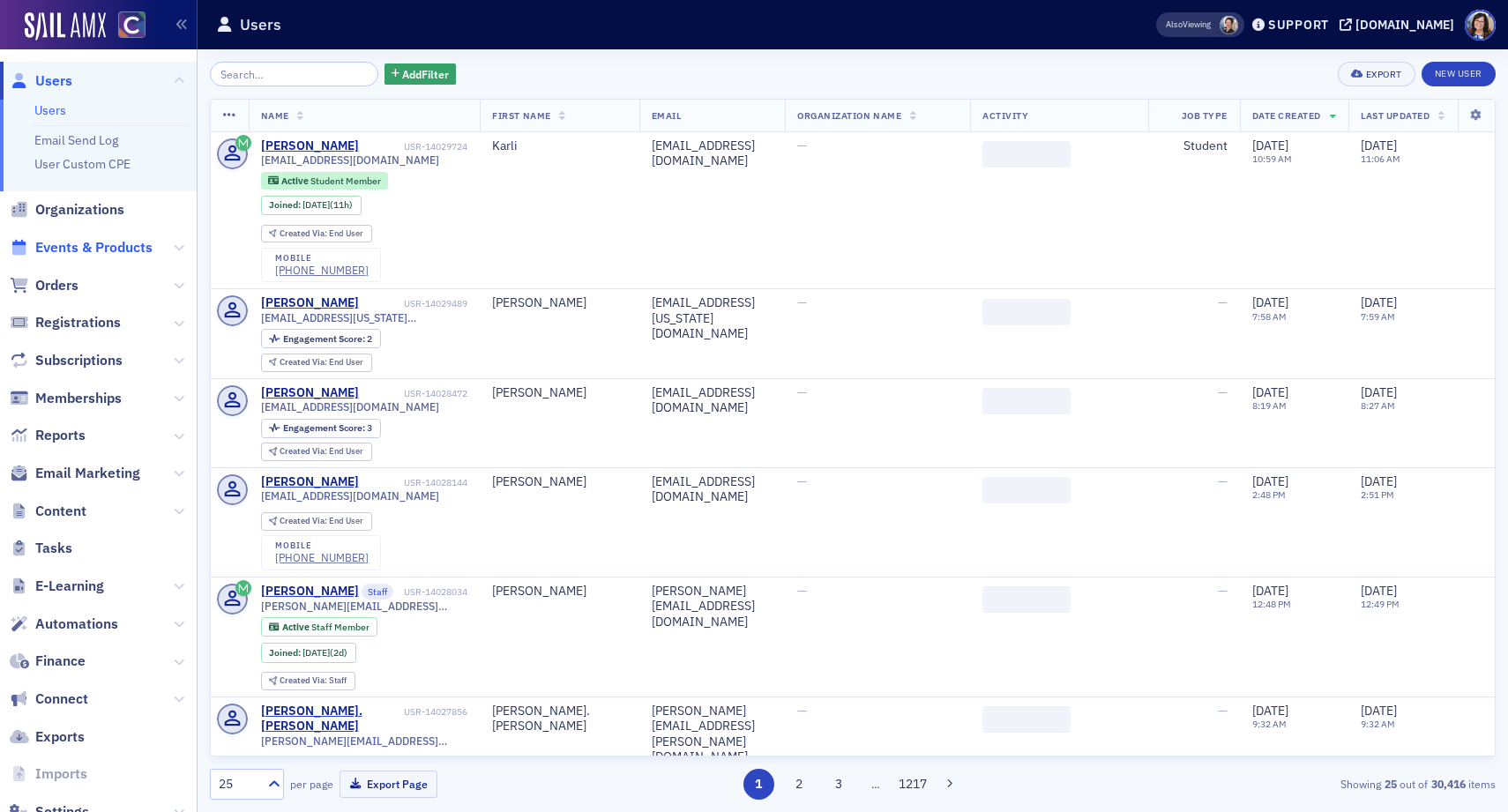
click at [71, 240] on span "Events & Products" at bounding box center [94, 248] width 117 height 19
click at [286, 77] on input "search" at bounding box center [294, 74] width 169 height 25
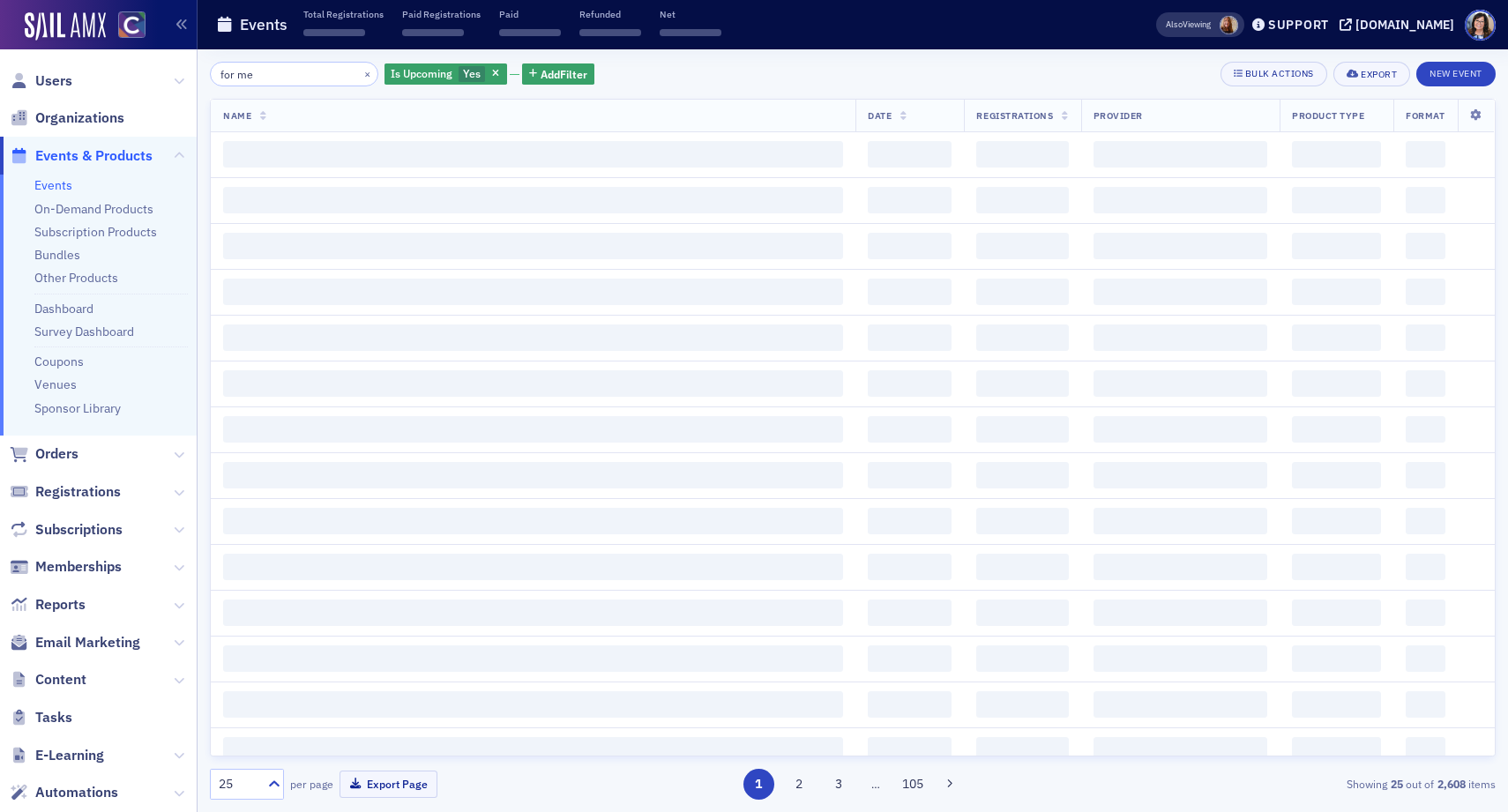
type input "for me"
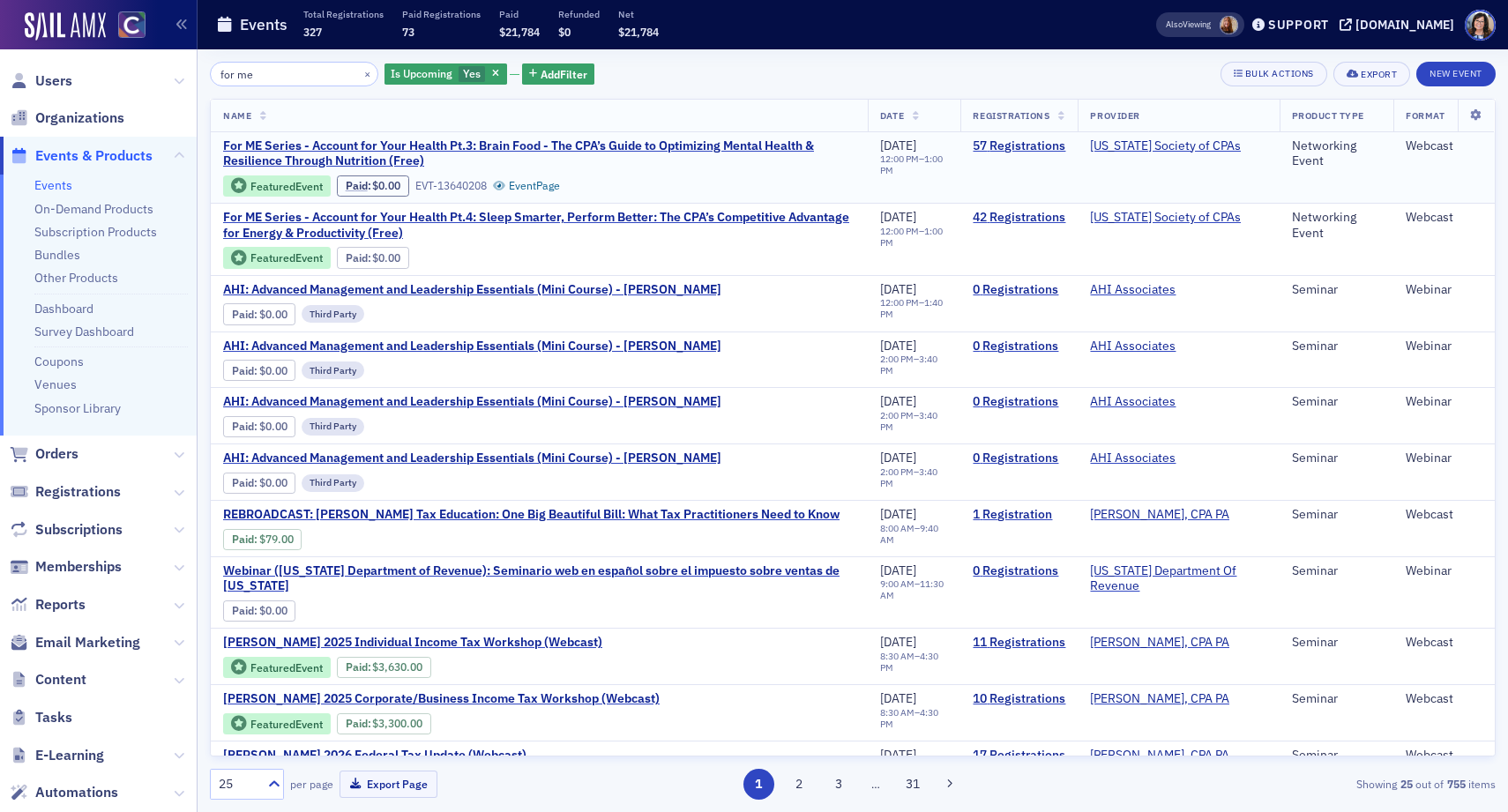
drag, startPoint x: 1008, startPoint y: 169, endPoint x: 1010, endPoint y: 156, distance: 13.2
click at [1008, 169] on td "57 Registrations" at bounding box center [1019, 168] width 117 height 72
click at [1009, 148] on link "57 Registrations" at bounding box center [1018, 147] width 93 height 16
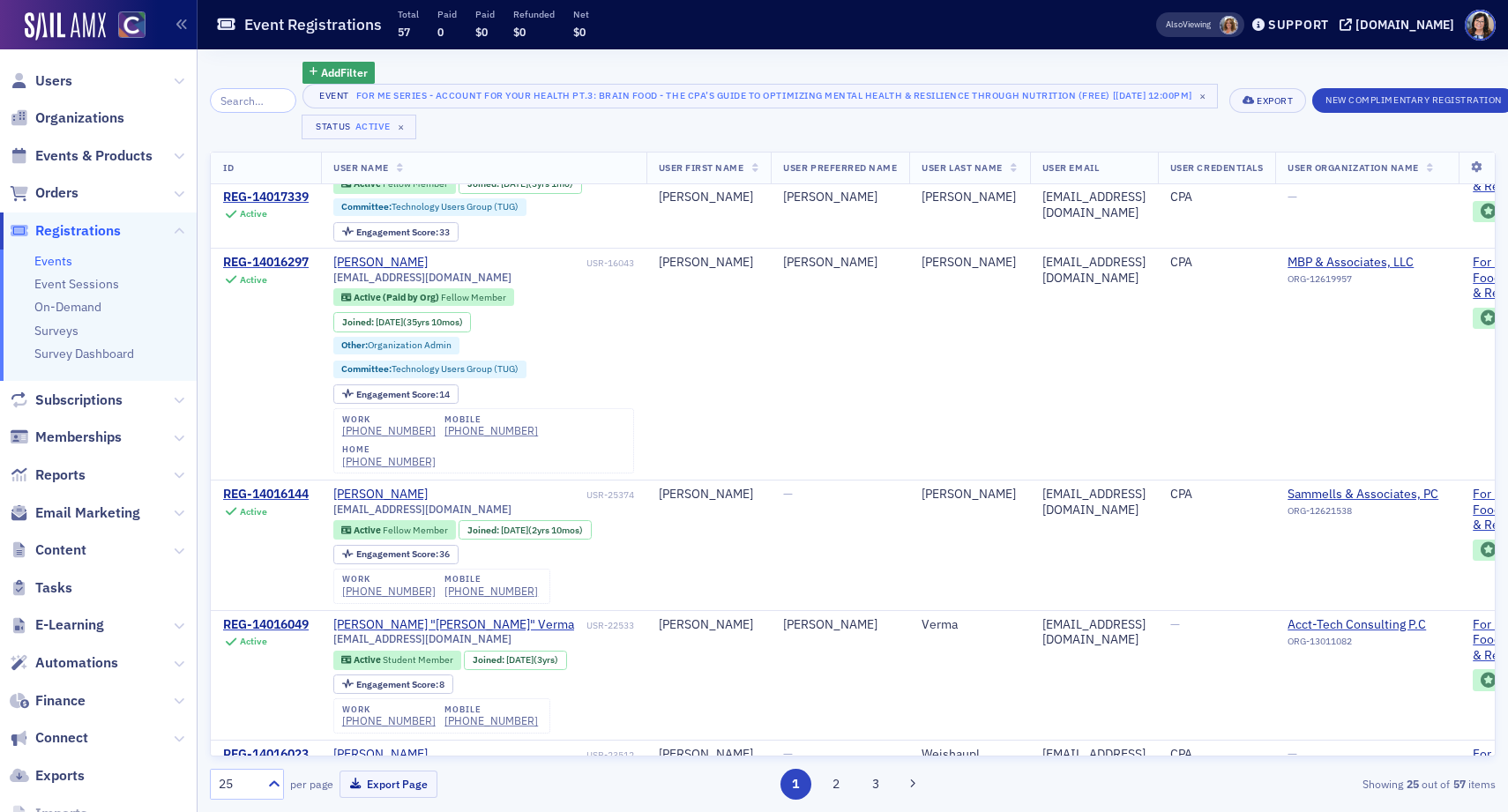
scroll to position [802, 0]
click at [103, 159] on span "Events & Products" at bounding box center [94, 156] width 117 height 19
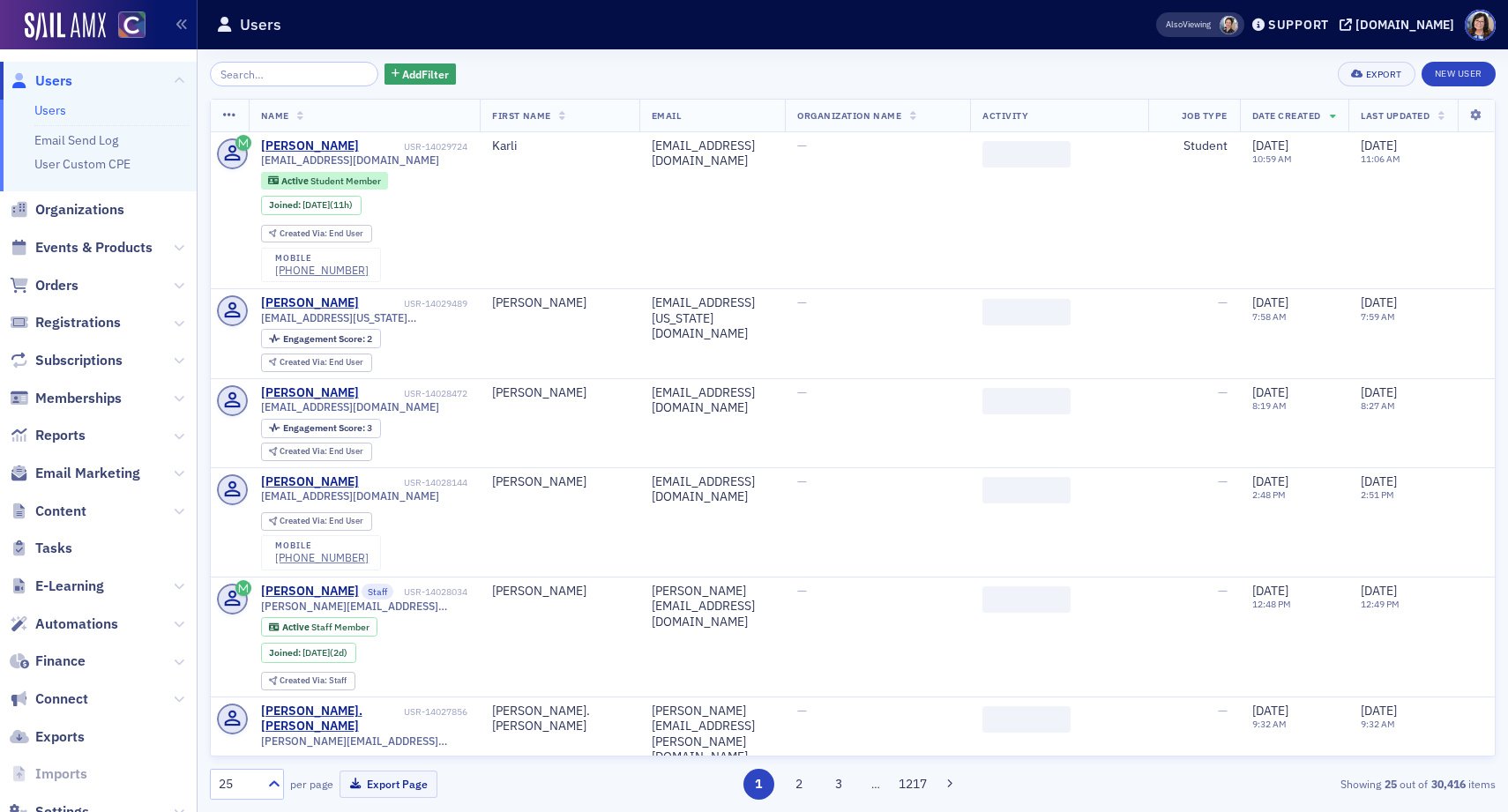
click at [240, 73] on input "search" at bounding box center [294, 74] width 169 height 25
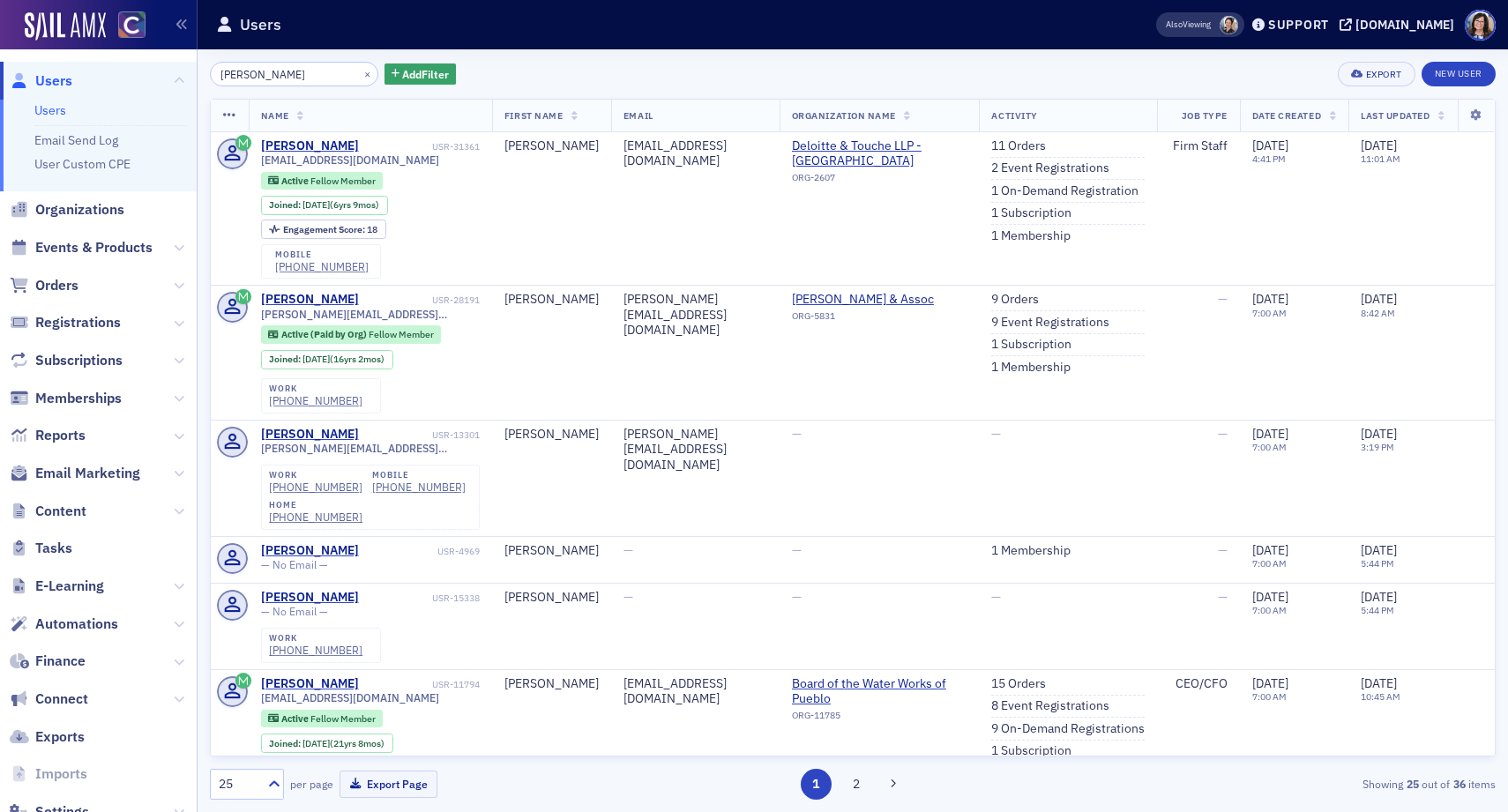
click at [264, 76] on input "[PERSON_NAME]" at bounding box center [294, 74] width 169 height 25
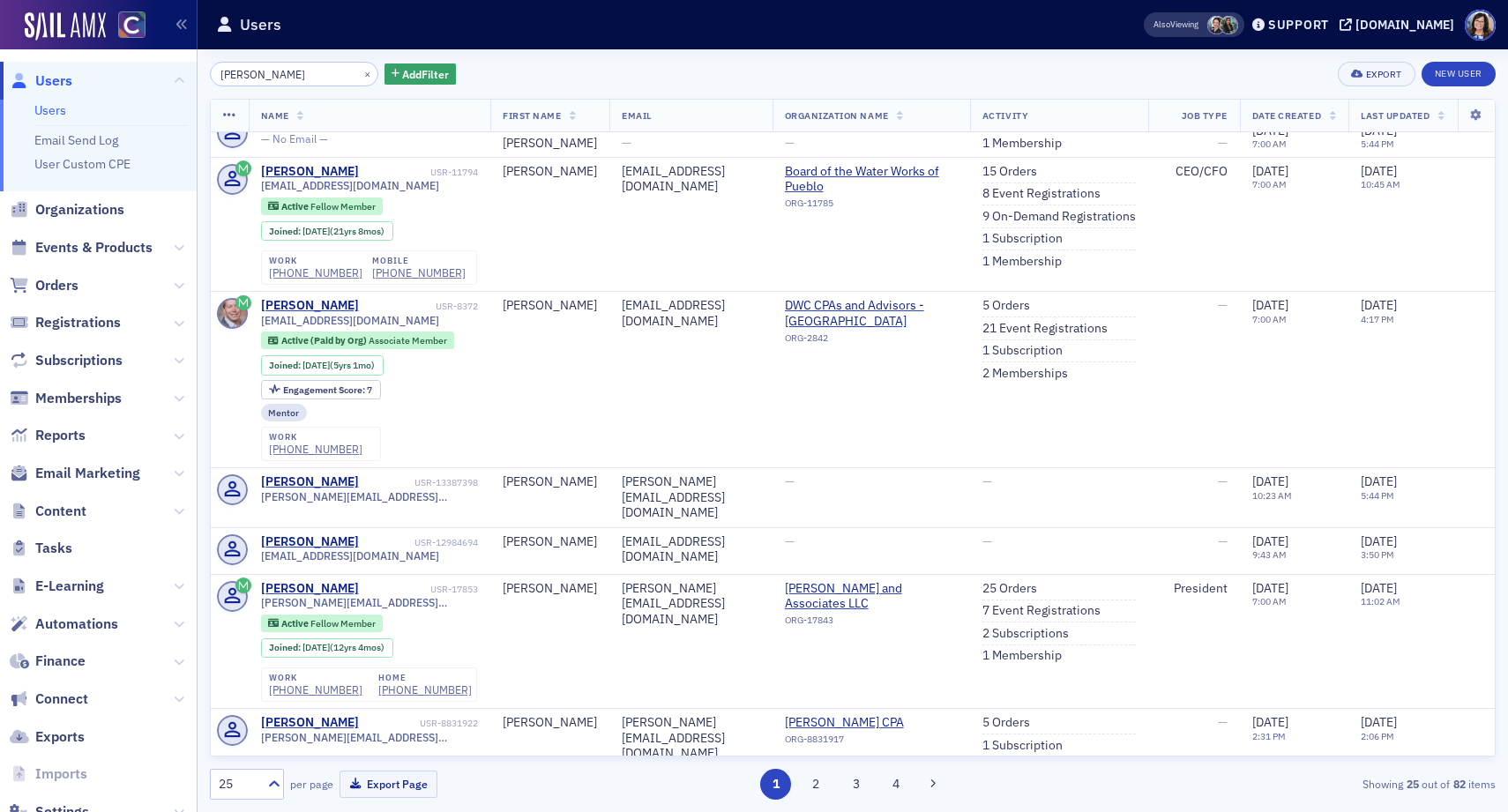
scroll to position [514, 0]
type input "seth peterson"
click at [360, 72] on button "×" at bounding box center [368, 73] width 16 height 16
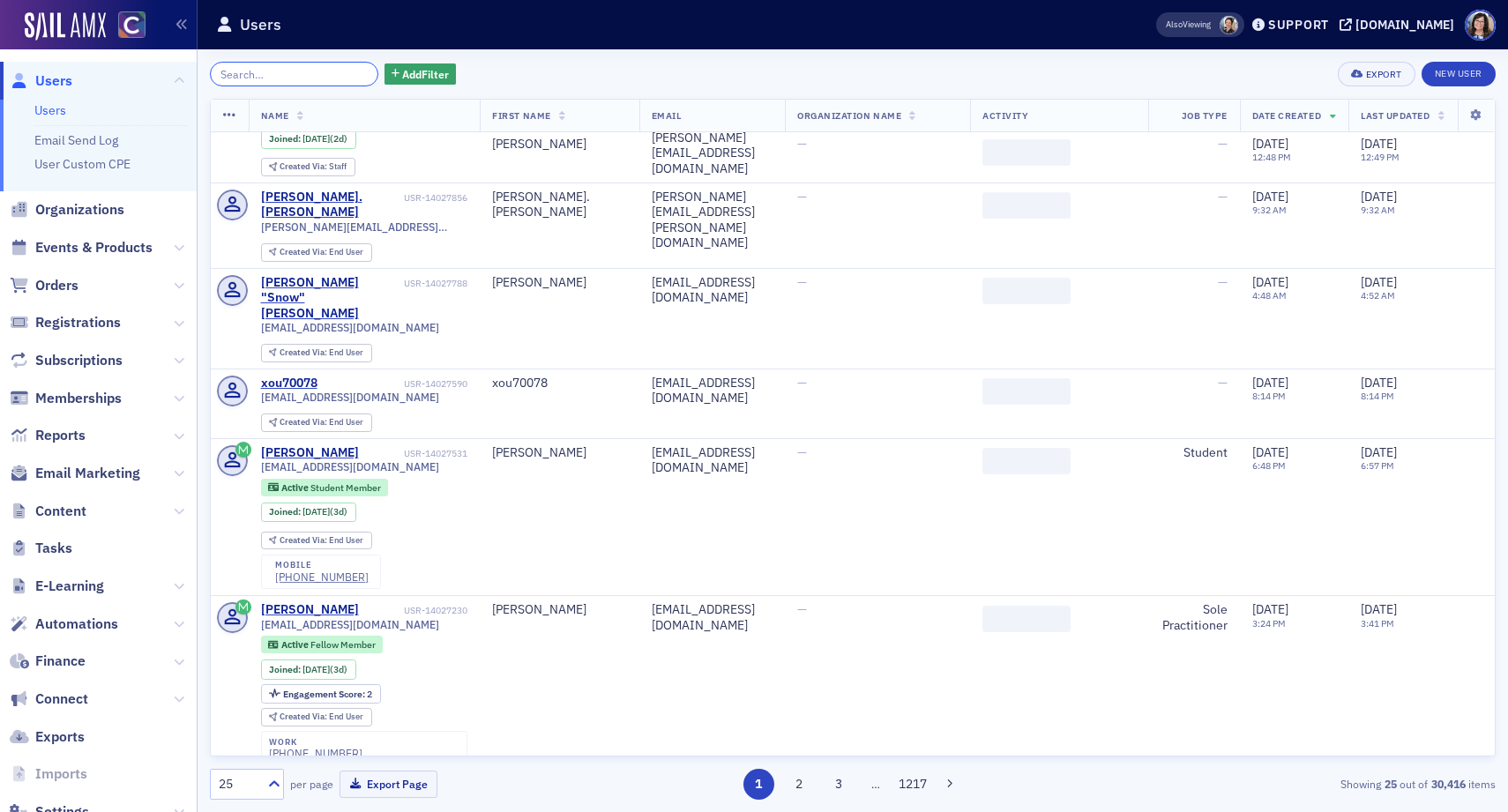
click at [317, 72] on input "search" at bounding box center [294, 74] width 169 height 25
paste input "Kevin Foutch"
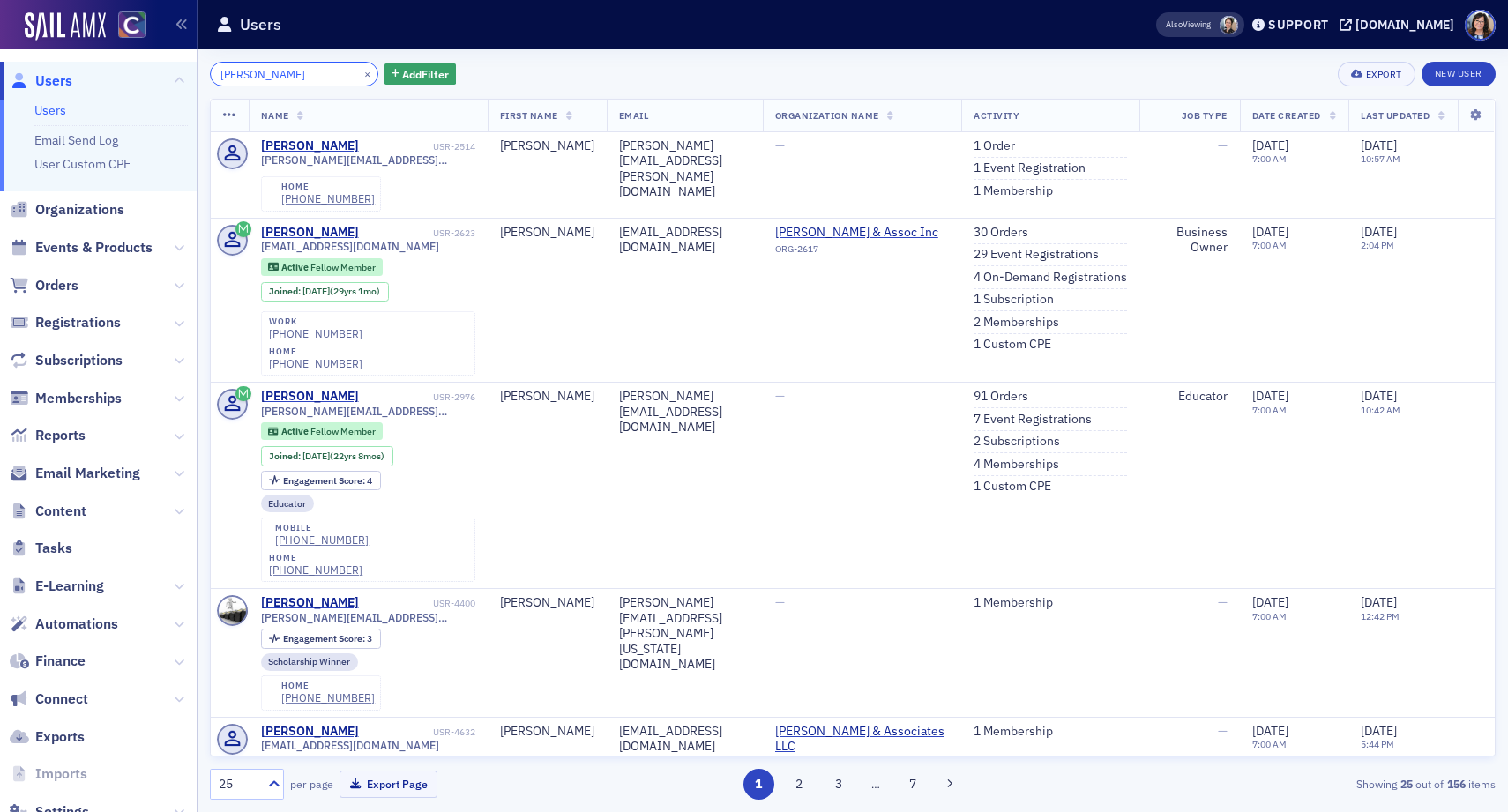
type input "Kevin Foutch"
drag, startPoint x: 345, startPoint y: 75, endPoint x: 245, endPoint y: 73, distance: 100.0
click at [360, 75] on button "×" at bounding box center [368, 73] width 16 height 16
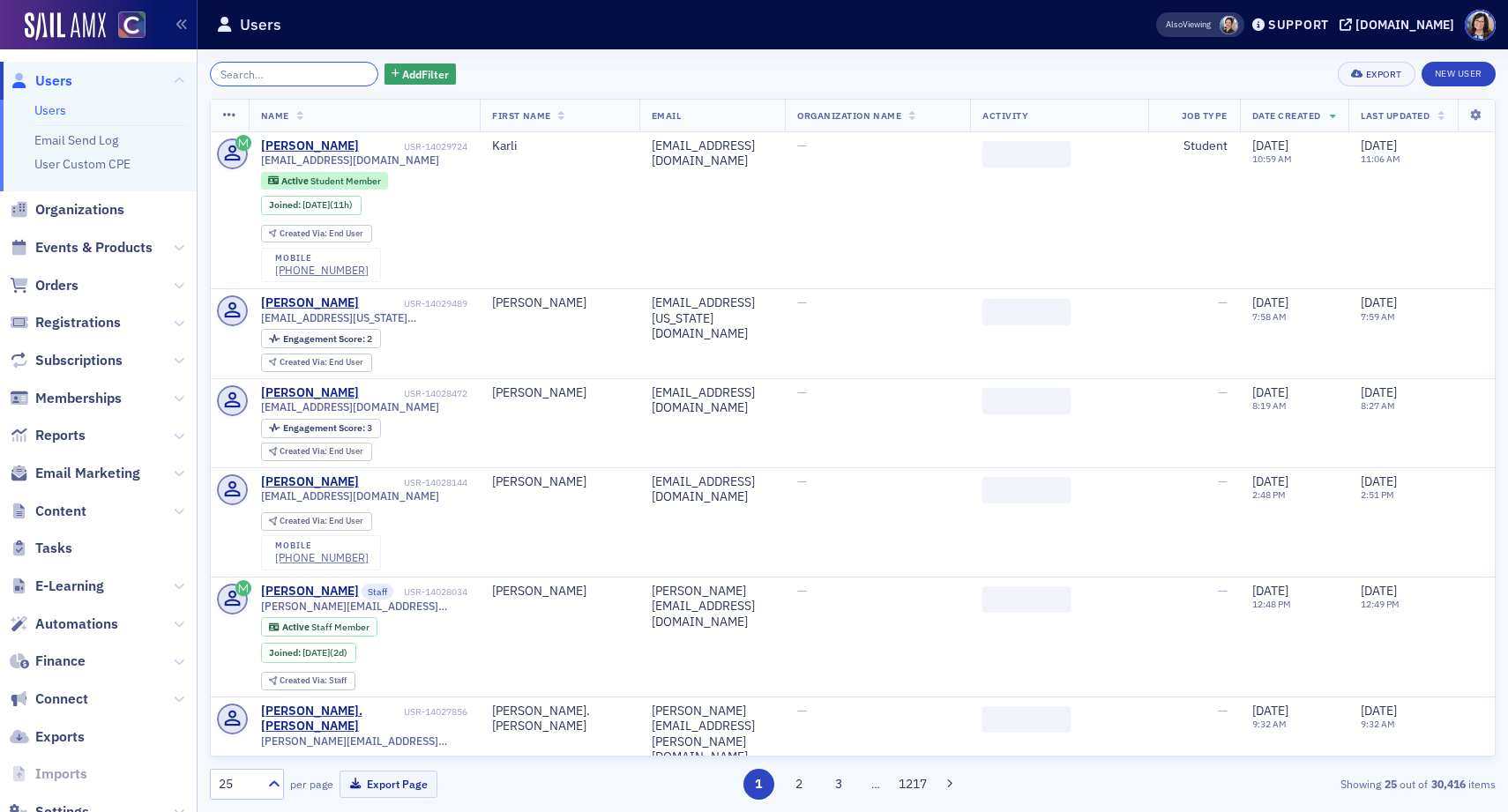
click at [245, 73] on input "search" at bounding box center [294, 74] width 169 height 25
paste input "Rachel Lim"
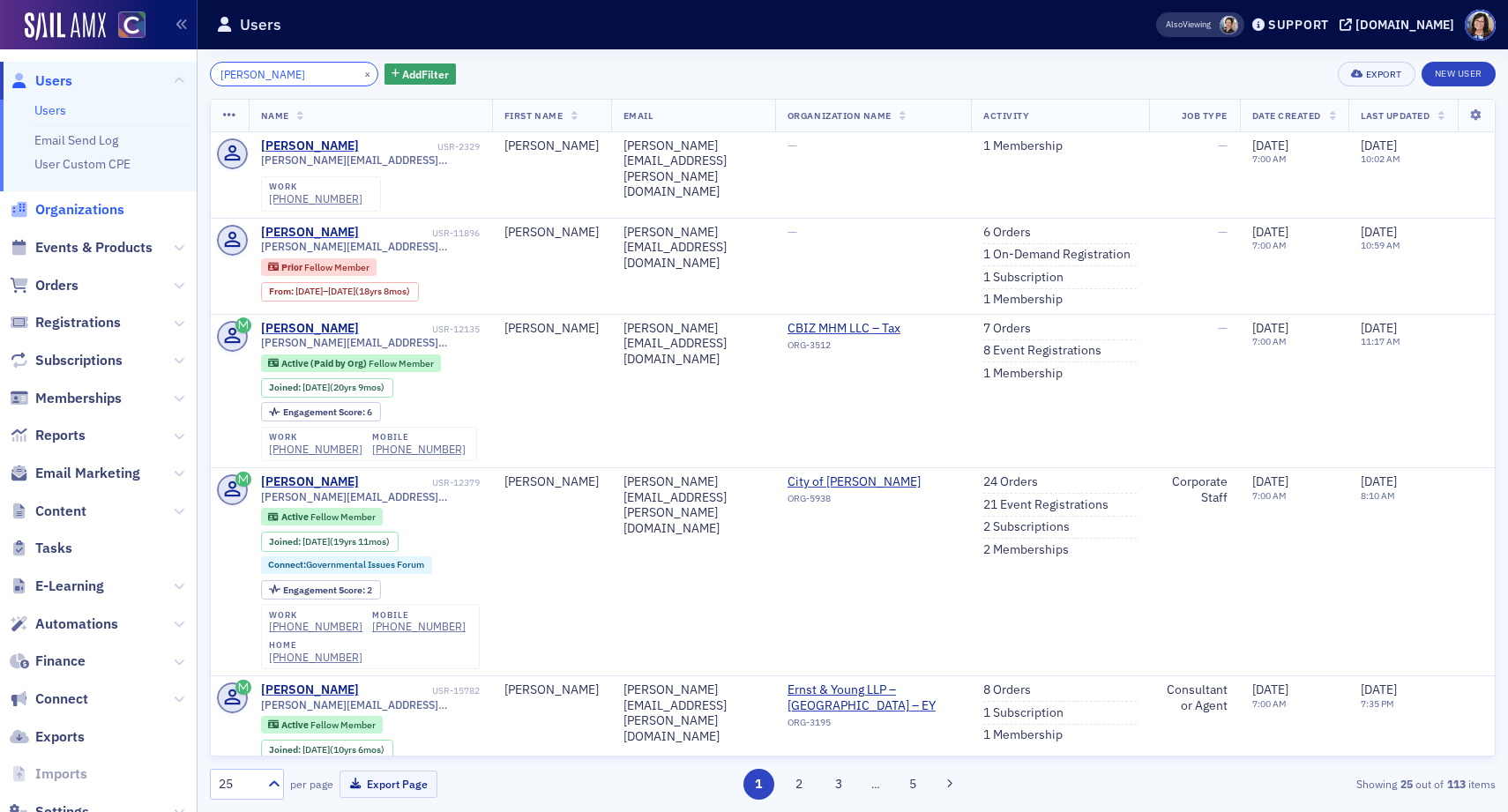
type input "Rachel Lim"
click at [61, 207] on span "Organizations" at bounding box center [80, 210] width 89 height 19
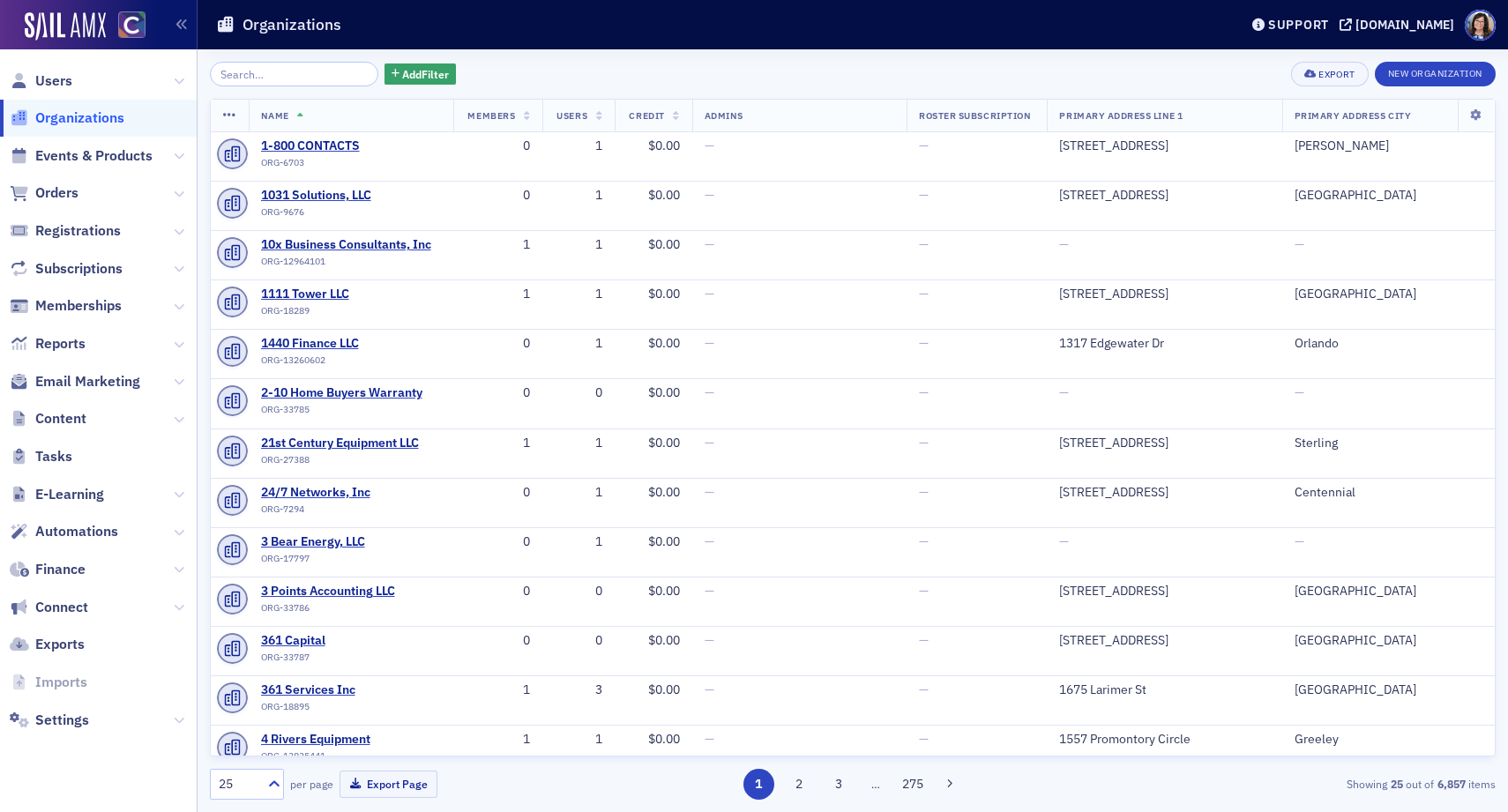
click at [327, 73] on input "search" at bounding box center [294, 74] width 169 height 25
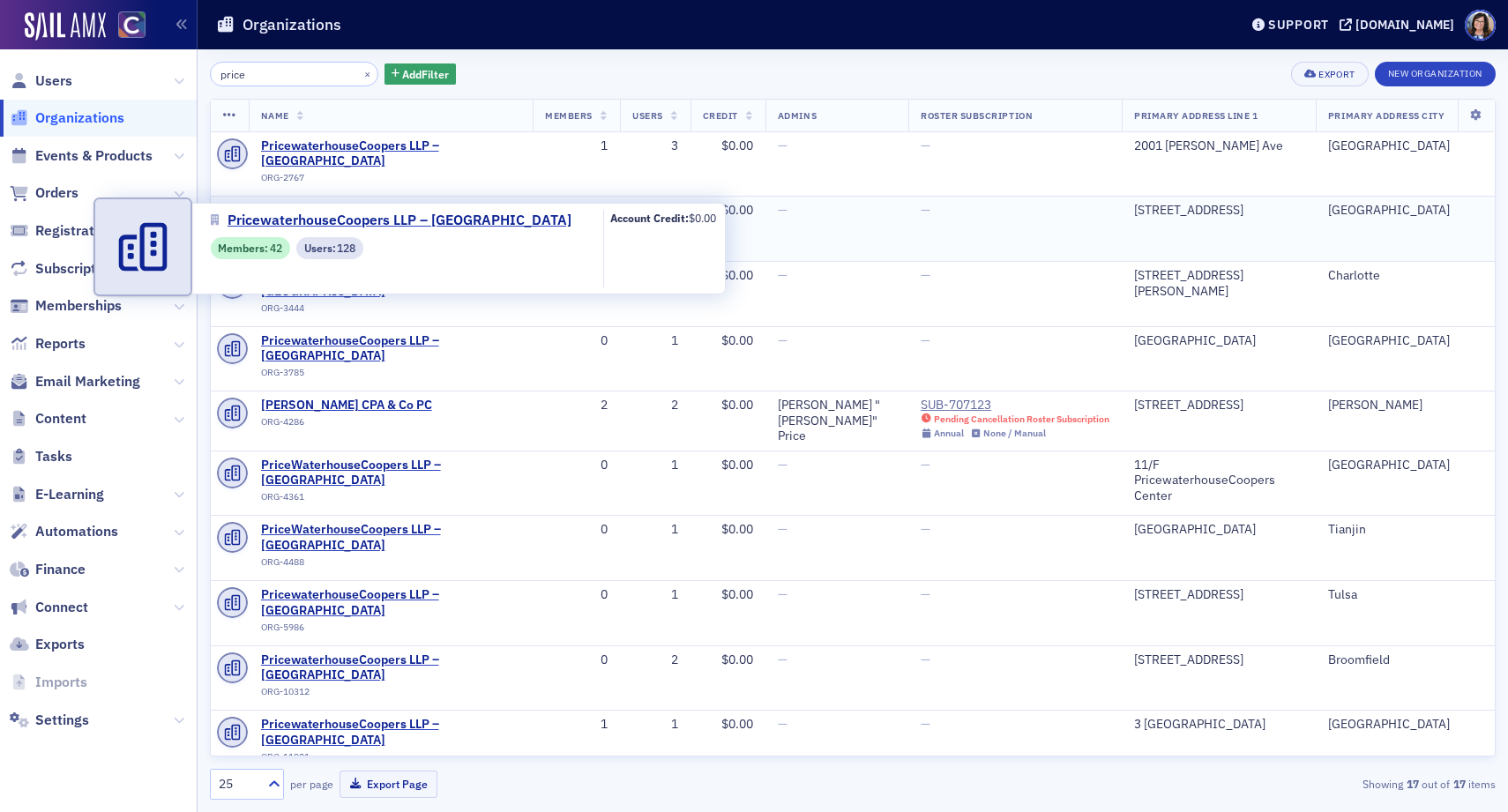
type input "price"
click at [456, 203] on span "PricewaterhouseCoopers LLP – Denver" at bounding box center [392, 218] width 261 height 31
select select "US"
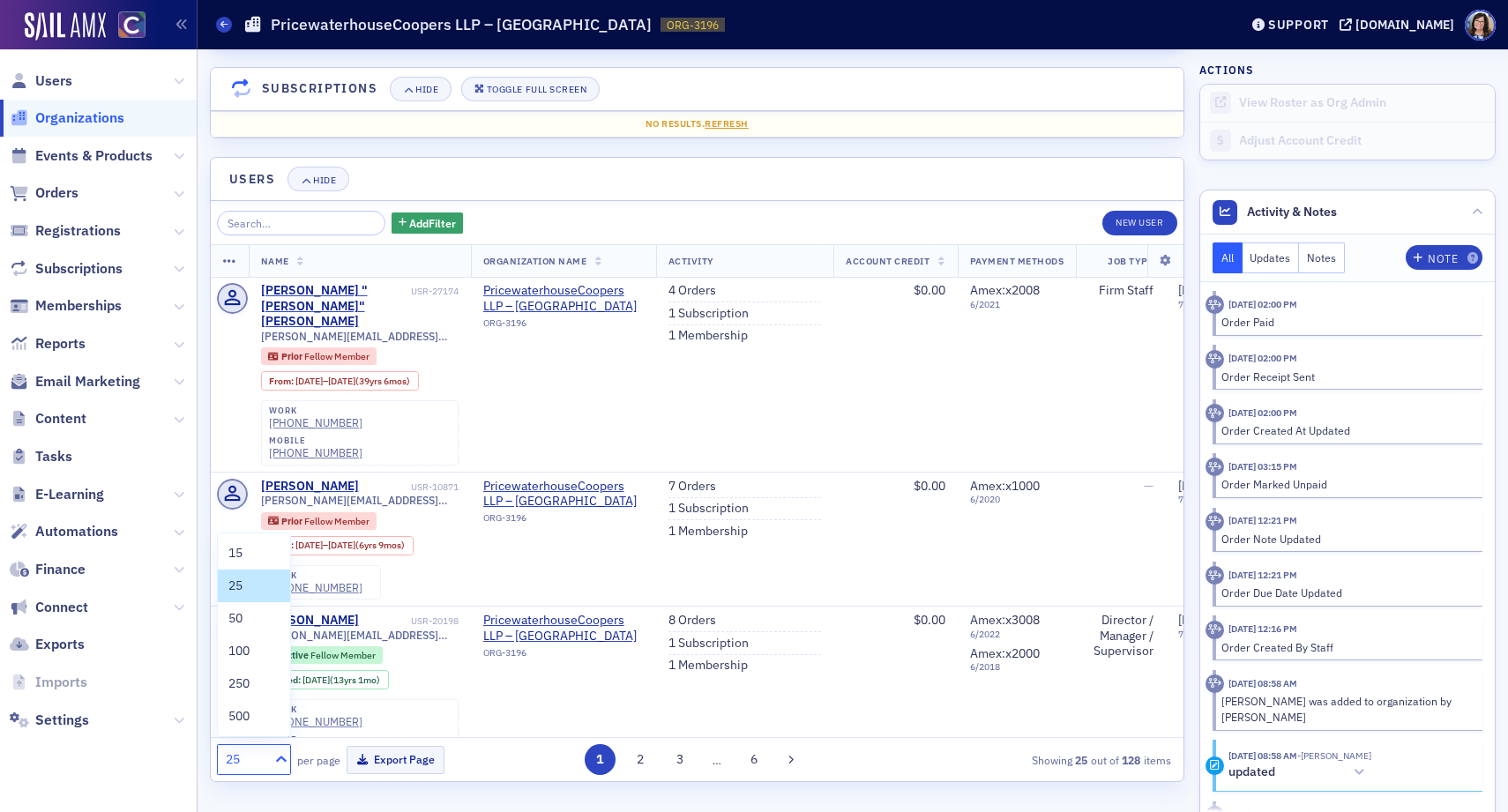
click at [282, 757] on icon at bounding box center [281, 758] width 17 height 17
click at [262, 645] on div "100" at bounding box center [253, 650] width 51 height 18
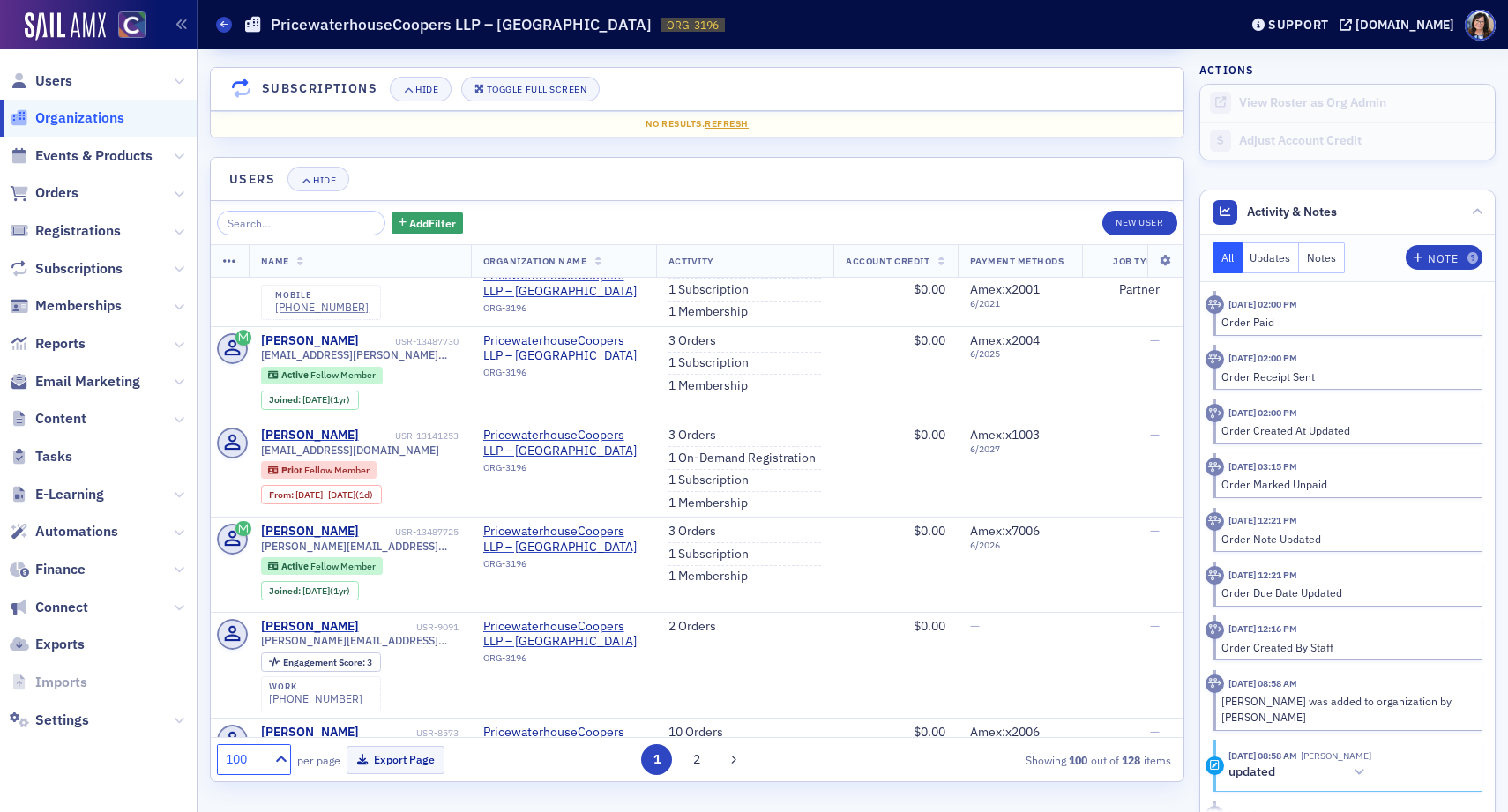
scroll to position [1169, 0]
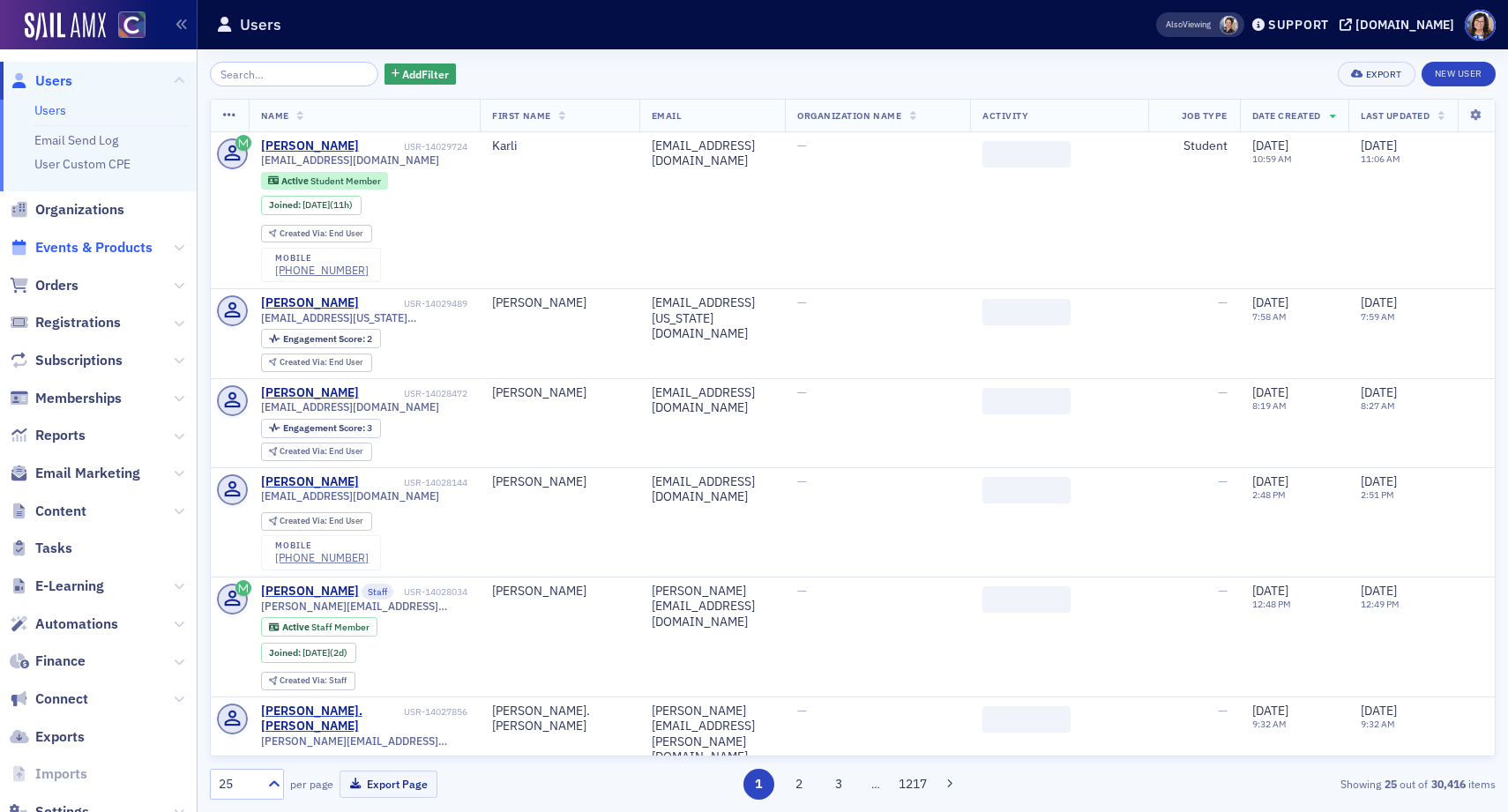
click at [75, 249] on span "Events & Products" at bounding box center [94, 248] width 117 height 19
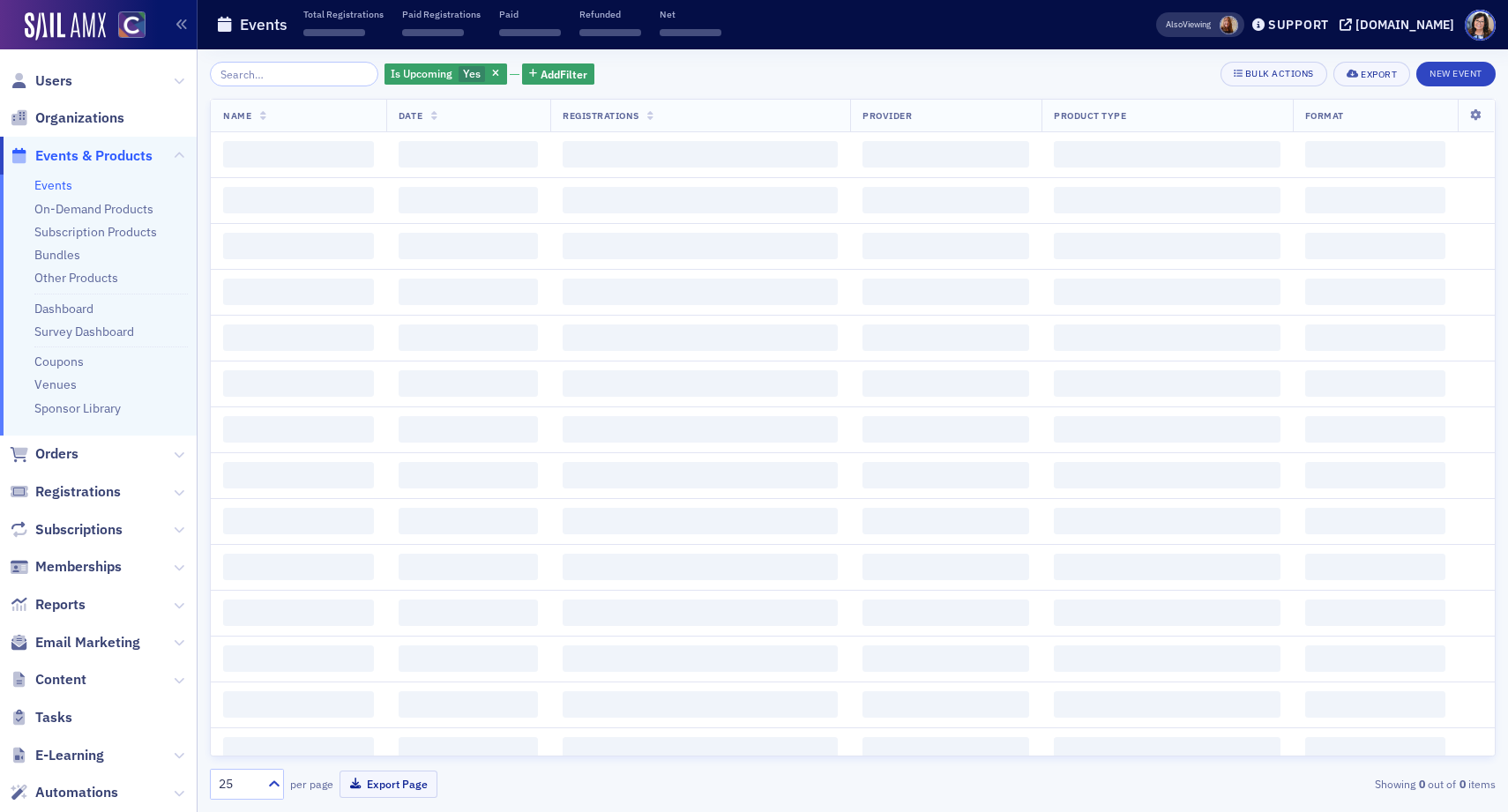
click at [306, 80] on input "search" at bounding box center [294, 74] width 169 height 25
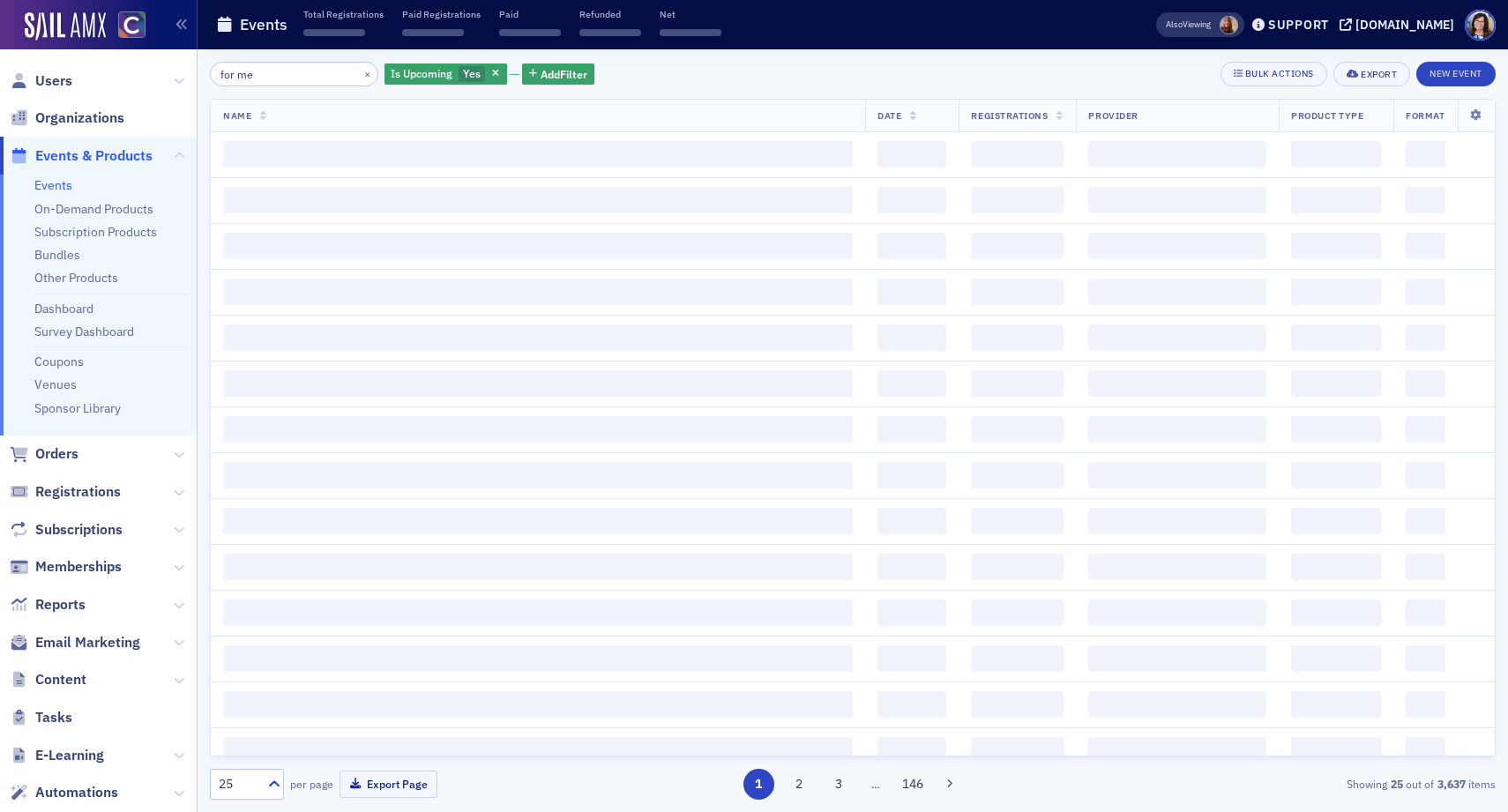
type input "for me"
